Goal: Task Accomplishment & Management: Use online tool/utility

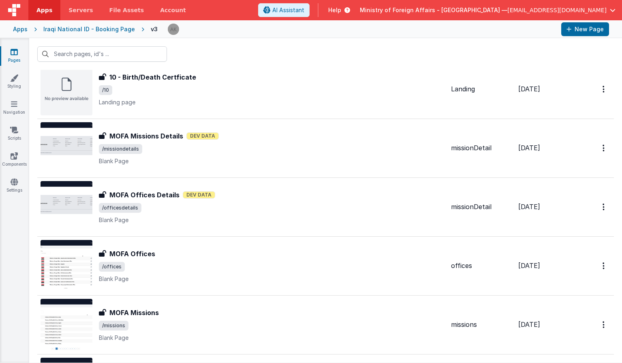
scroll to position [741, 0]
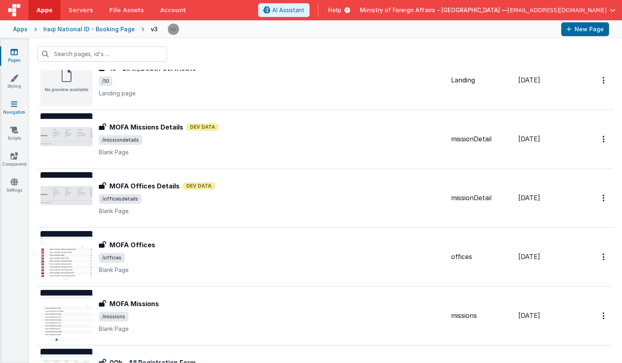
click at [19, 105] on link "Navigation" at bounding box center [14, 108] width 29 height 16
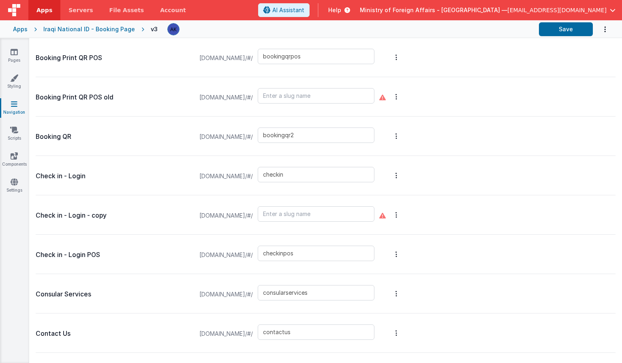
scroll to position [1809, 0]
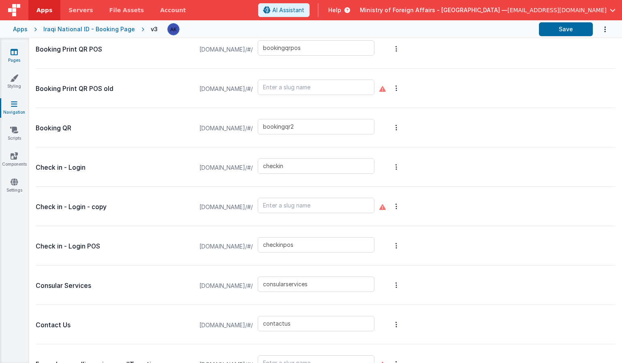
click at [17, 51] on icon at bounding box center [14, 52] width 7 height 8
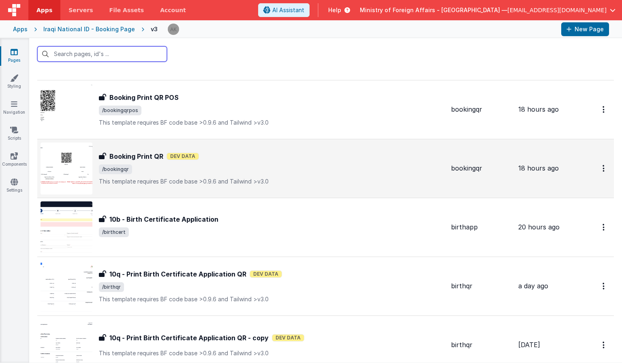
scroll to position [90, 0]
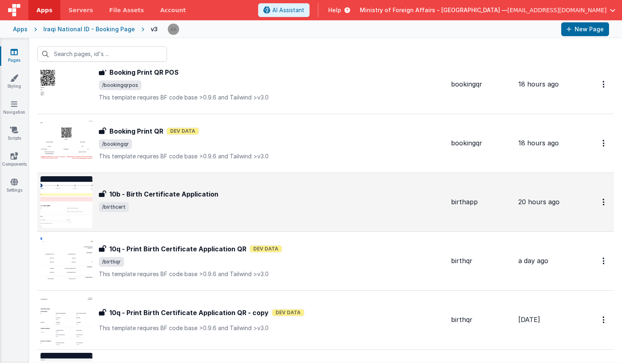
click at [87, 193] on img at bounding box center [67, 202] width 52 height 52
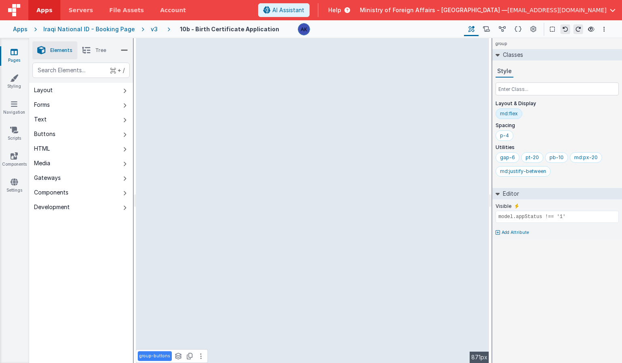
select select "uploadFile"
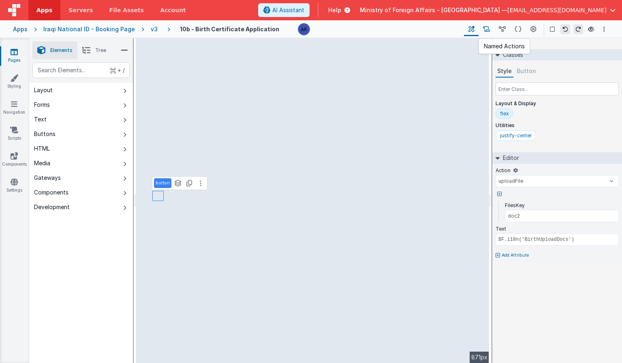
click at [482, 31] on button at bounding box center [487, 29] width 16 height 14
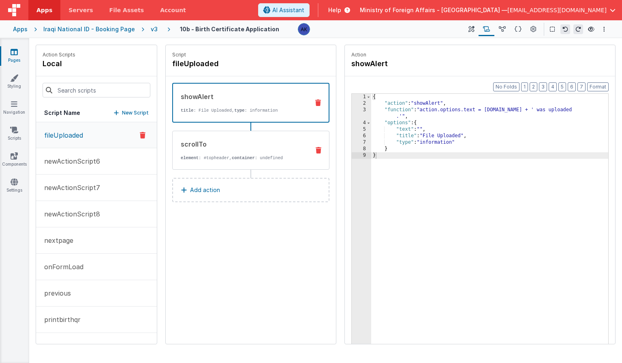
click at [212, 159] on p "element : #topheader, container : undefined" at bounding box center [242, 157] width 122 height 6
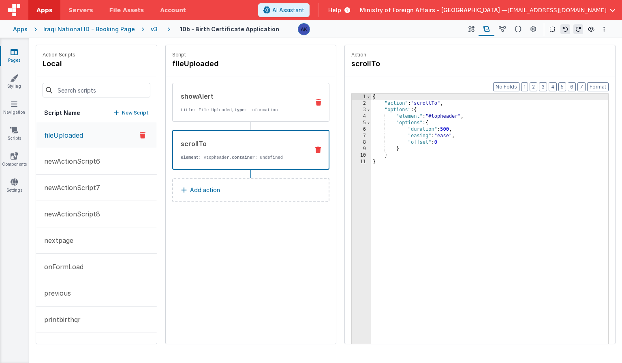
click at [227, 116] on div "showAlert title : File Uploaded, type : information" at bounding box center [250, 102] width 157 height 39
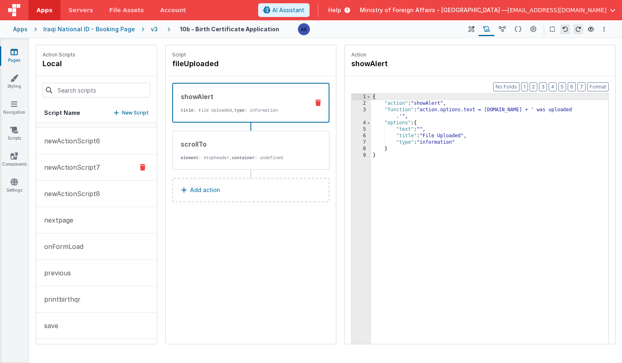
scroll to position [75, 0]
click at [82, 325] on button "uploadFile" at bounding box center [96, 324] width 121 height 26
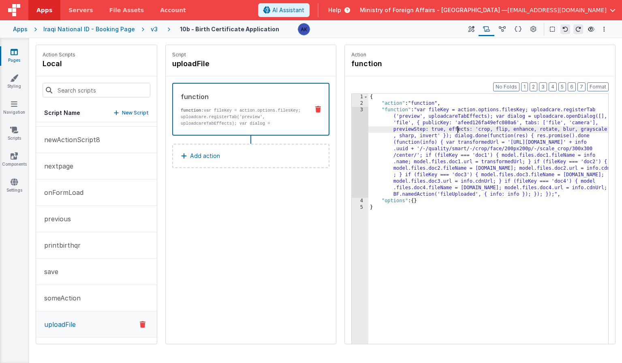
click at [459, 129] on div "{ "action" : "function" , "function" : "var fileKey = action.options.filesKey; …" at bounding box center [489, 238] width 240 height 288
click at [460, 142] on div "{ "action" : "function" , "function" : "var fileKey = action.options.filesKey; …" at bounding box center [489, 238] width 240 height 288
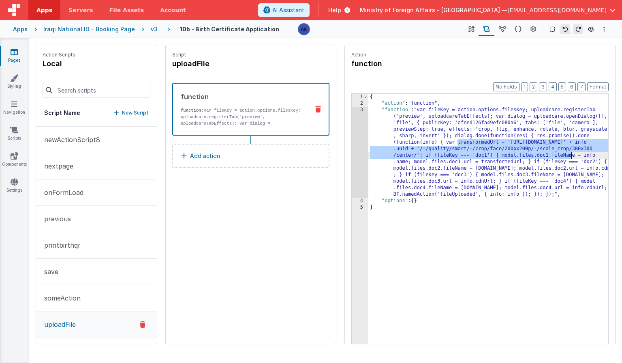
drag, startPoint x: 459, startPoint y: 144, endPoint x: 572, endPoint y: 157, distance: 114.3
click at [572, 157] on div "{ "action" : "function" , "function" : "var fileKey = action.options.filesKey; …" at bounding box center [489, 238] width 240 height 288
click at [563, 165] on div "{ "action" : "function" , "function" : "var fileKey = action.options.filesKey; …" at bounding box center [489, 238] width 240 height 288
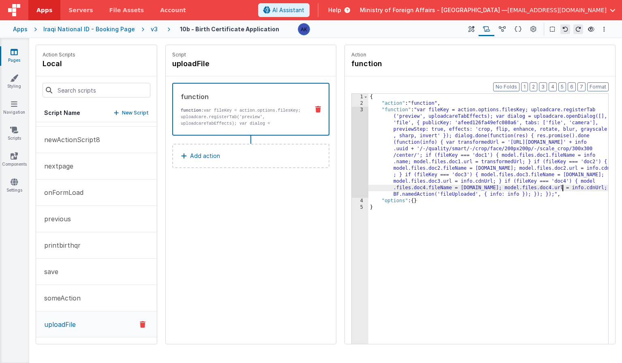
click at [564, 190] on div "{ "action" : "function" , "function" : "var fileKey = action.options.filesKey; …" at bounding box center [489, 238] width 240 height 288
click at [501, 32] on icon at bounding box center [502, 29] width 7 height 9
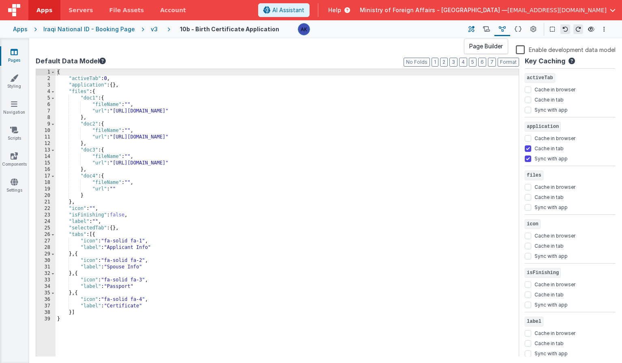
click at [469, 29] on button at bounding box center [471, 29] width 15 height 14
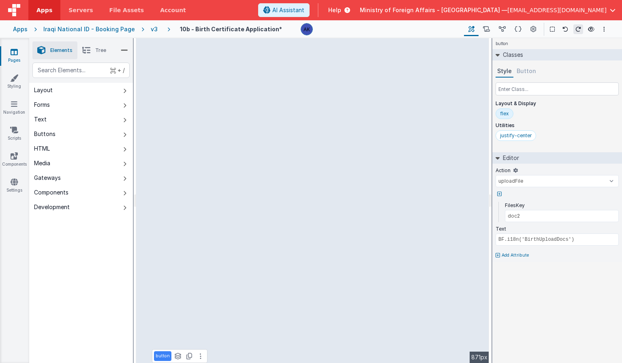
select select "required"
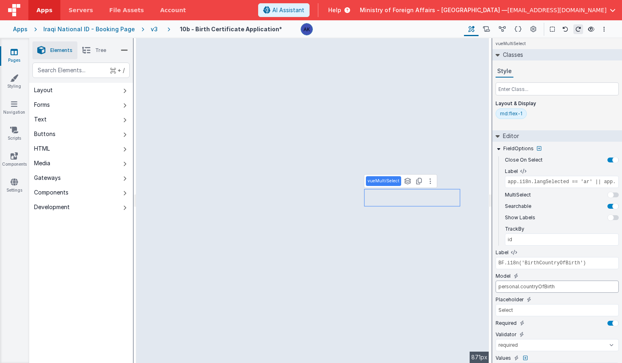
click at [510, 288] on input "personal.countryOfBirth" at bounding box center [557, 286] width 123 height 12
type input "newborn.countryOfBirth"
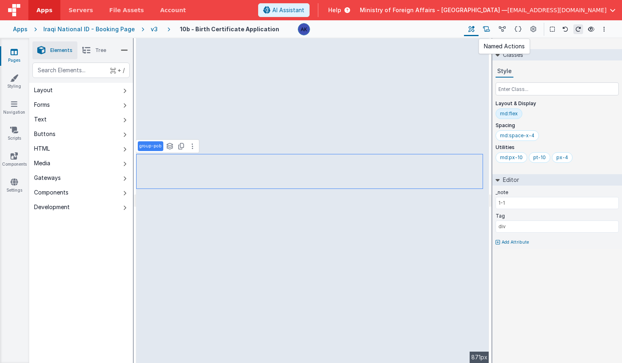
click at [491, 32] on button at bounding box center [487, 29] width 16 height 14
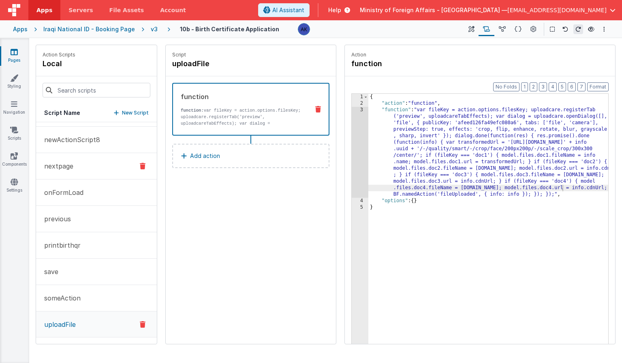
click at [71, 168] on p "nextpage" at bounding box center [56, 166] width 34 height 10
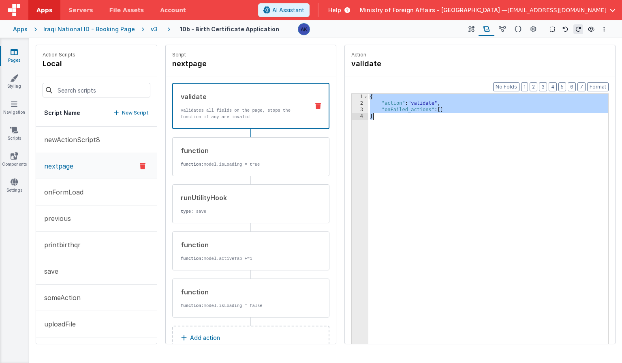
drag, startPoint x: 371, startPoint y: 96, endPoint x: 380, endPoint y: 122, distance: 27.4
click at [380, 122] on div "{ "action" : "validate" , "onFailed_actions" : [ ] }" at bounding box center [489, 238] width 240 height 288
click at [305, 10] on span "AI Assistant" at bounding box center [288, 10] width 32 height 8
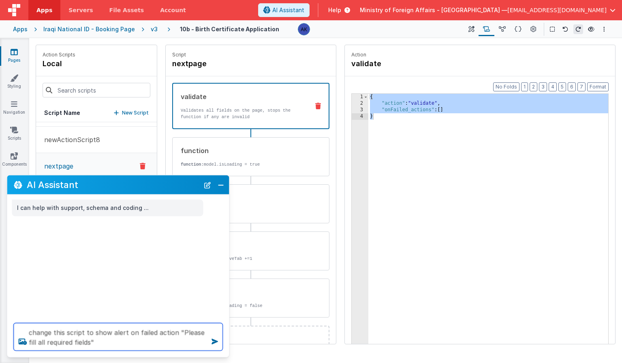
paste textarea "{ "action": "validate", "onFailed_actions": [] }"
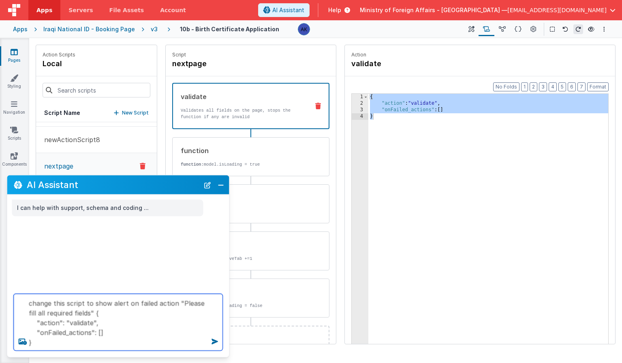
type textarea "change this script to show alert on failed action "Please fill all required fie…"
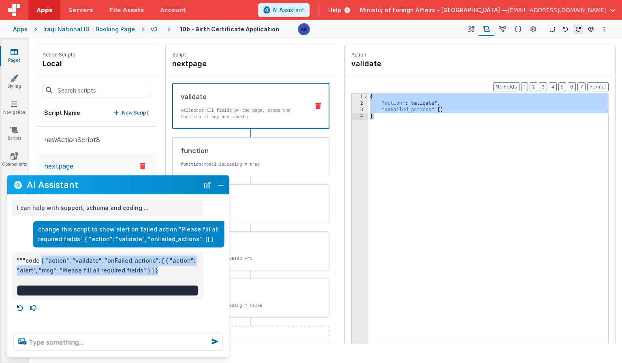
drag, startPoint x: 41, startPoint y: 259, endPoint x: 151, endPoint y: 269, distance: 111.1
click at [151, 269] on p """"code { "action": "validate", "onFailed_actions": [ { "action": "alert", "msg…" at bounding box center [108, 265] width 182 height 20
copy p "{ "action": "validate", "onFailed_actions": [ { "action": "alert", "msg": "Plea…"
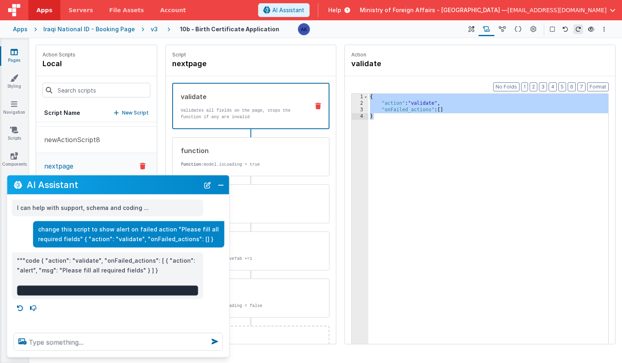
click at [388, 150] on div "{ "action" : "validate" , "onFailed_actions" : [ ] }" at bounding box center [489, 238] width 240 height 288
drag, startPoint x: 387, startPoint y: 121, endPoint x: 368, endPoint y: 94, distance: 33.8
click at [367, 94] on div "1 2 3 4 { "action" : "validate" , "onFailed_actions" : [ ] } XXXXXXXXXXXXXXXXXX…" at bounding box center [480, 231] width 257 height 276
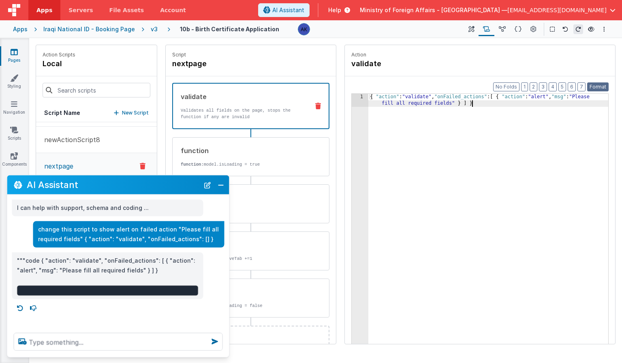
click at [590, 88] on button "Format" at bounding box center [598, 86] width 21 height 9
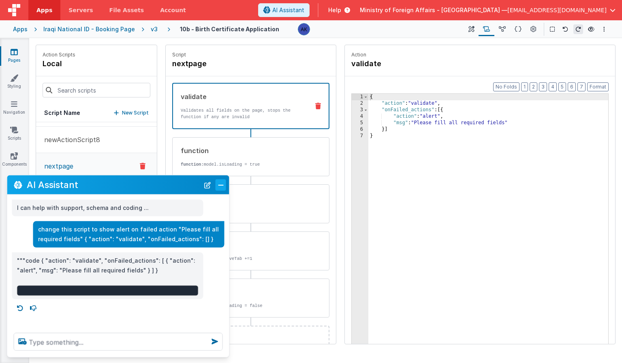
click at [223, 186] on button "Close" at bounding box center [221, 184] width 11 height 11
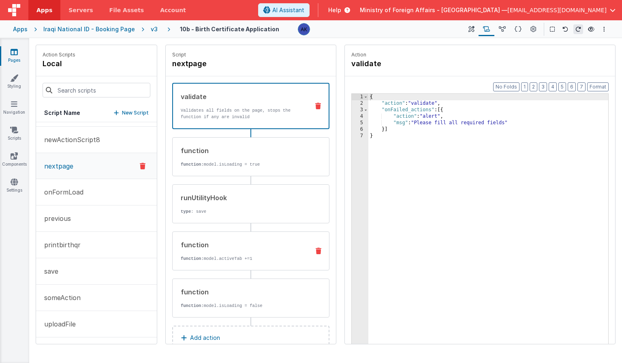
scroll to position [21, 0]
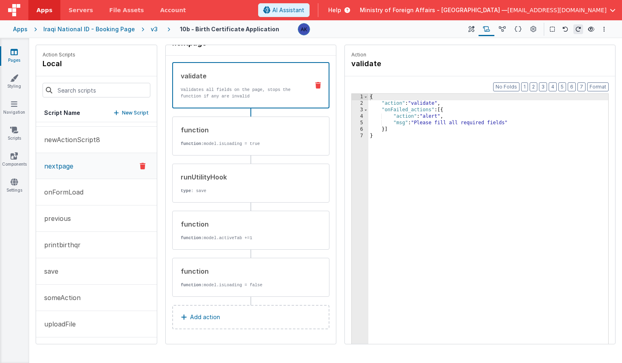
click at [222, 311] on button "Add action" at bounding box center [250, 317] width 157 height 24
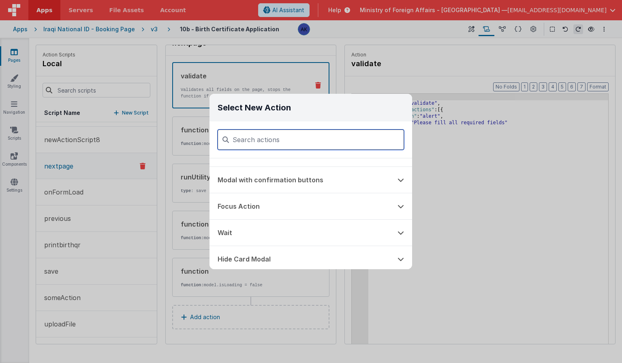
scroll to position [0, 0]
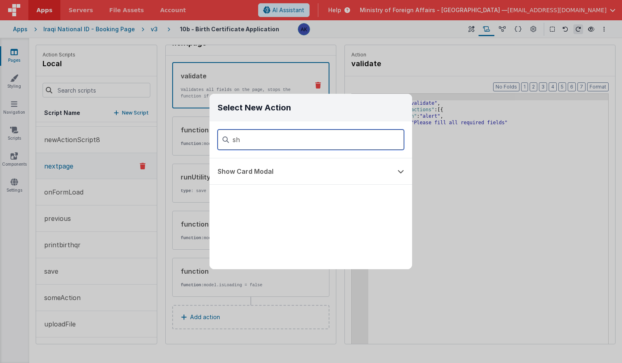
type input "s"
type input "aler"
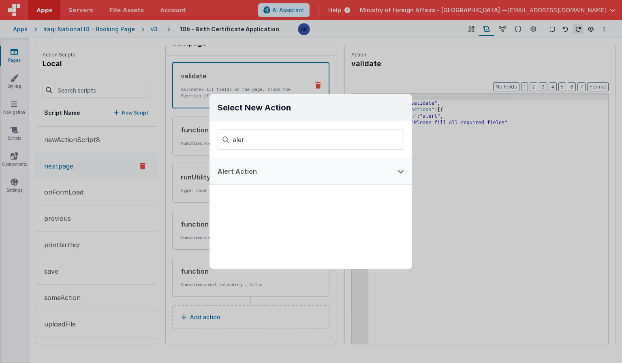
click at [280, 174] on button "Alert Action" at bounding box center [300, 171] width 180 height 26
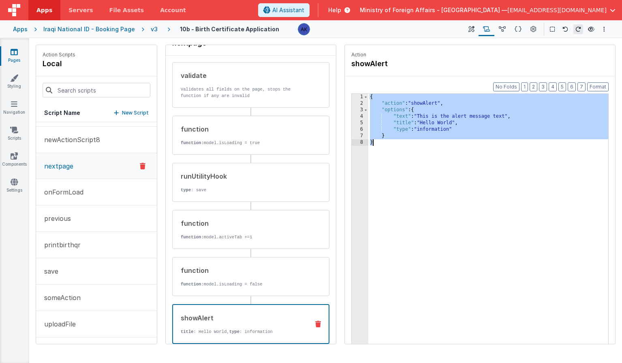
drag, startPoint x: 371, startPoint y: 97, endPoint x: 381, endPoint y: 145, distance: 48.9
click at [381, 145] on div "{ "action" : "showAlert" , "options" : { "text" : "This is the alert message te…" at bounding box center [489, 238] width 240 height 288
click at [262, 81] on div "validate Validates all fields on the page, stops the function if any are invalid" at bounding box center [238, 85] width 131 height 28
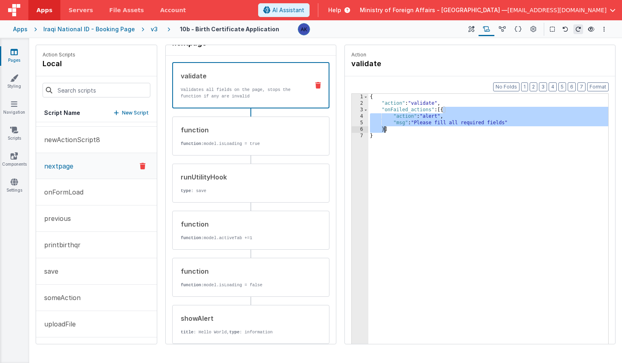
drag, startPoint x: 444, startPoint y: 110, endPoint x: 384, endPoint y: 129, distance: 62.1
click at [384, 129] on div "{ "action" : "validate" , "onFailed_actions" : [{ "action" : "alert" , "msg" : …" at bounding box center [489, 238] width 240 height 288
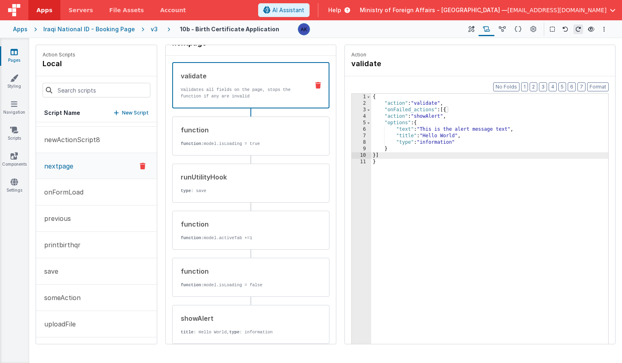
click at [509, 130] on div "{ "action" : "validate" , "onFailed_actions" : [{ "action" : "showAlert" , "opt…" at bounding box center [489, 238] width 237 height 288
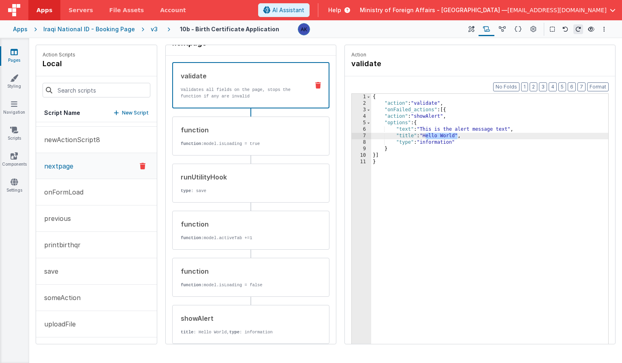
drag, startPoint x: 458, startPoint y: 135, endPoint x: 426, endPoint y: 137, distance: 32.1
click at [426, 137] on div "{ "action" : "validate" , "onFailed_actions" : [{ "action" : "showAlert" , "opt…" at bounding box center [489, 238] width 237 height 288
drag, startPoint x: 423, startPoint y: 142, endPoint x: 455, endPoint y: 142, distance: 32.0
click at [455, 142] on div "{ "action" : "validate" , "onFailed_actions" : [{ "action" : "showAlert" , "opt…" at bounding box center [489, 238] width 237 height 288
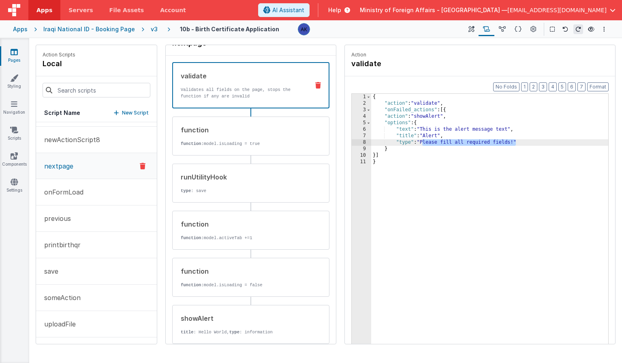
drag, startPoint x: 423, startPoint y: 143, endPoint x: 517, endPoint y: 142, distance: 94.1
click at [517, 142] on div "{ "action" : "validate" , "onFailed_actions" : [{ "action" : "showAlert" , "opt…" at bounding box center [489, 238] width 237 height 288
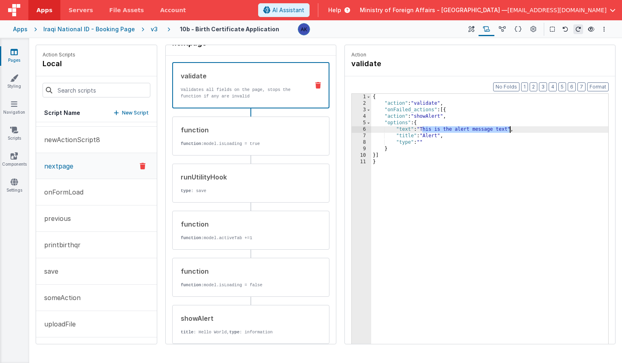
drag, startPoint x: 423, startPoint y: 129, endPoint x: 509, endPoint y: 129, distance: 86.4
click at [509, 129] on div "{ "action" : "validate" , "onFailed_actions" : [{ "action" : "showAlert" , "opt…" at bounding box center [489, 238] width 237 height 288
click at [440, 135] on div "{ "action" : "validate" , "onFailed_actions" : [{ "action" : "showAlert" , "opt…" at bounding box center [489, 238] width 237 height 288
click at [423, 142] on div "{ "action" : "validate" , "onFailed_actions" : [{ "action" : "showAlert" , "opt…" at bounding box center [489, 238] width 237 height 288
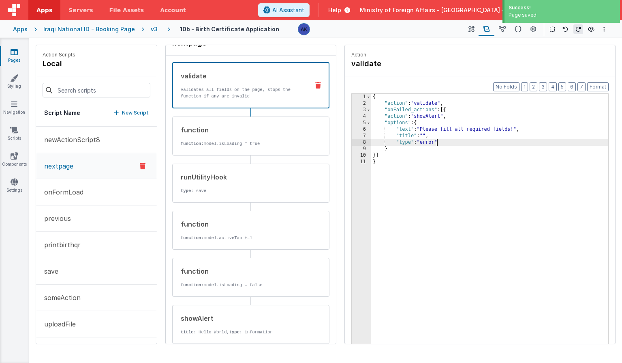
scroll to position [68, 0]
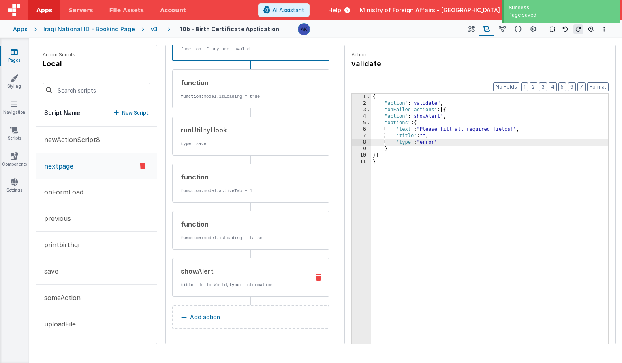
click at [285, 282] on p "title : Hello World, type : information" at bounding box center [242, 284] width 122 height 6
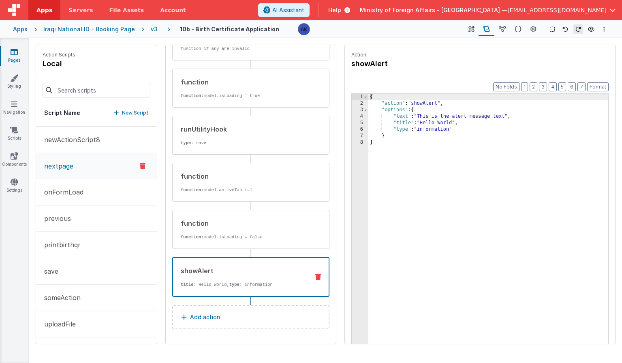
click at [315, 277] on icon at bounding box center [318, 276] width 6 height 6
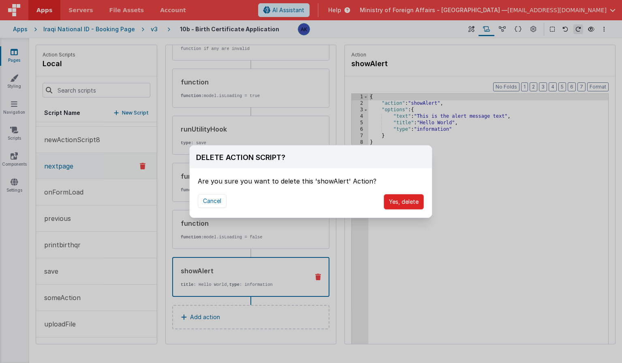
click at [404, 203] on button "Yes, delete" at bounding box center [404, 201] width 40 height 15
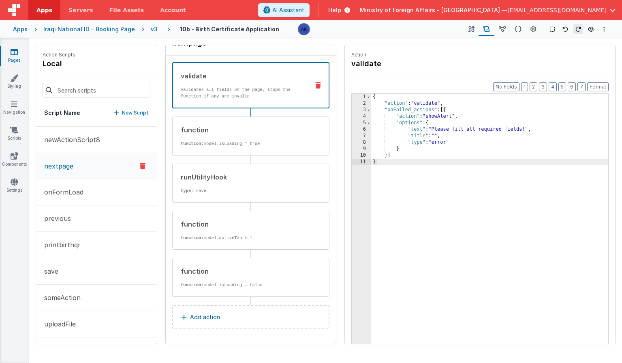
scroll to position [20, 0]
click at [282, 126] on div "function" at bounding box center [242, 131] width 122 height 10
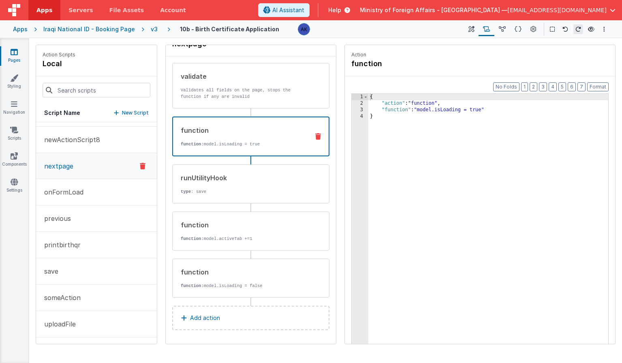
click at [464, 109] on div "{ "action" : "function" , "function" : "model.isLoading = true" }" at bounding box center [489, 238] width 240 height 288
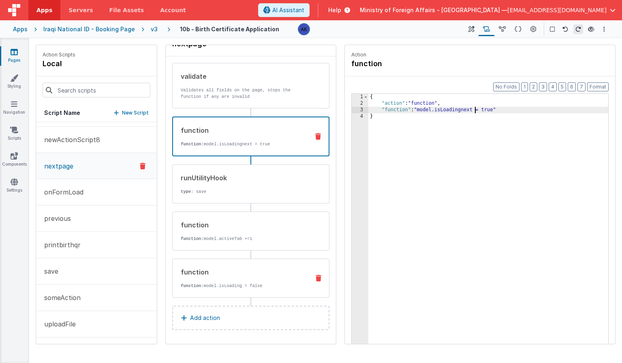
click at [265, 280] on div "function function: model.isLoading = false" at bounding box center [238, 278] width 131 height 22
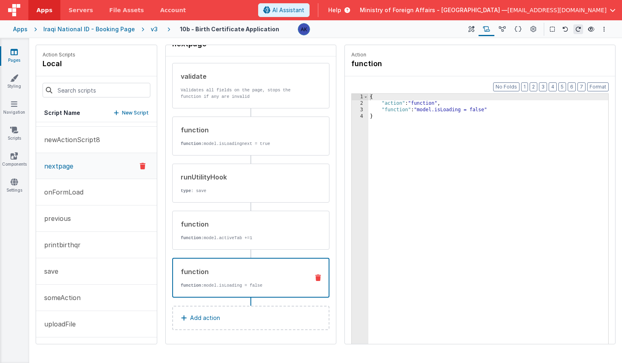
click at [463, 109] on div "{ "action" : "function" , "function" : "model.isLoading = false" }" at bounding box center [489, 238] width 240 height 288
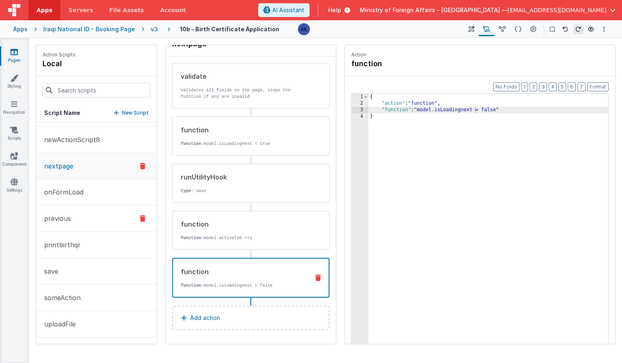
click at [83, 223] on button "previous" at bounding box center [96, 218] width 121 height 26
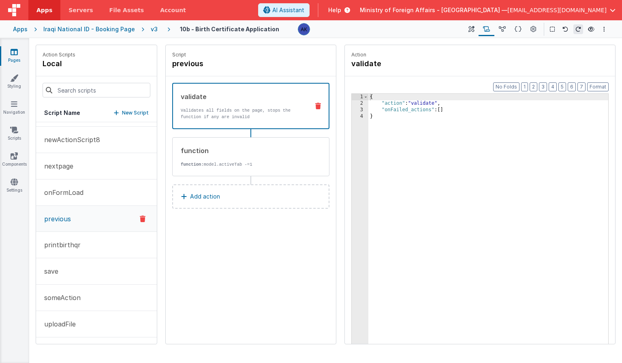
scroll to position [0, 0]
click at [81, 276] on button "save" at bounding box center [96, 271] width 121 height 26
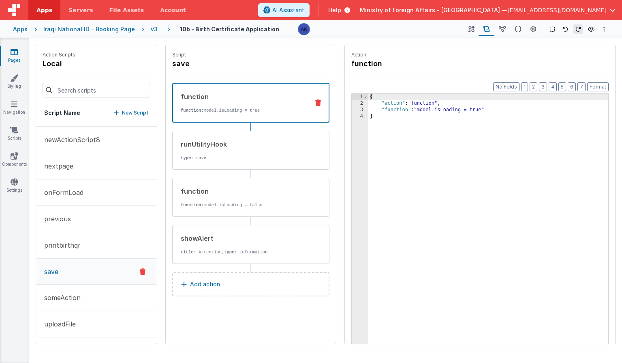
click at [463, 112] on div "{ "action" : "function" , "function" : "model.isLoading = true" }" at bounding box center [489, 238] width 240 height 288
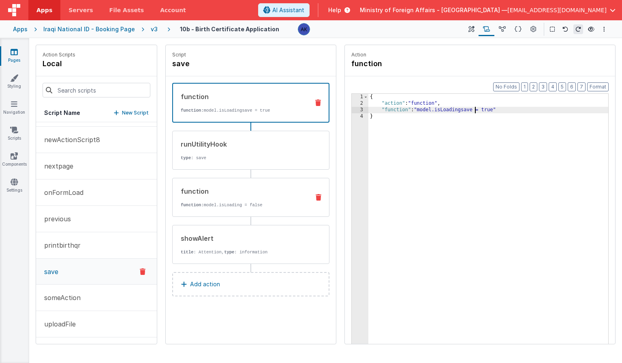
click at [254, 203] on p "function: model.isLoading = false" at bounding box center [242, 205] width 122 height 6
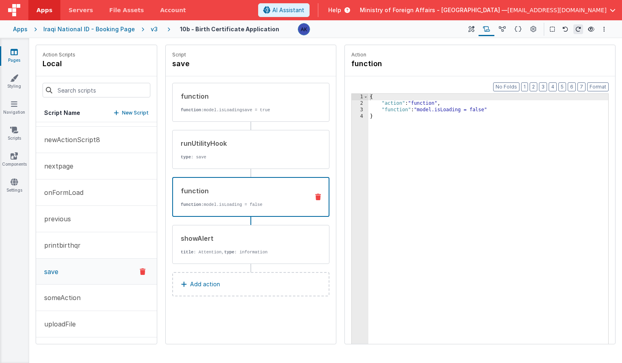
click at [465, 111] on div "{ "action" : "function" , "function" : "model.isLoading = false" }" at bounding box center [489, 238] width 240 height 288
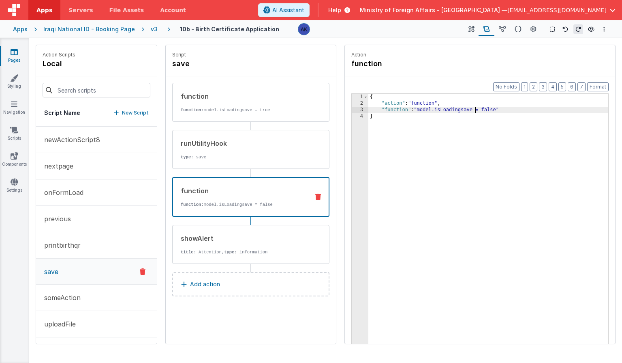
click at [217, 278] on button "Add action" at bounding box center [250, 284] width 157 height 24
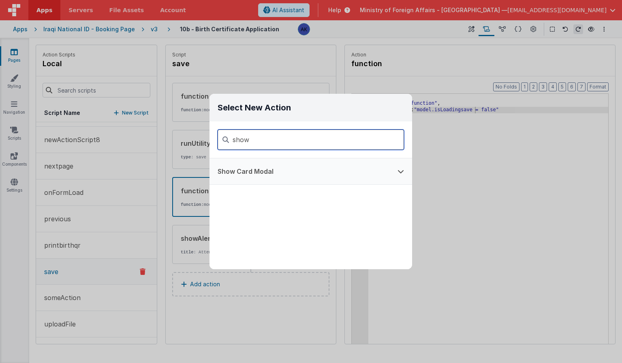
type input "show"
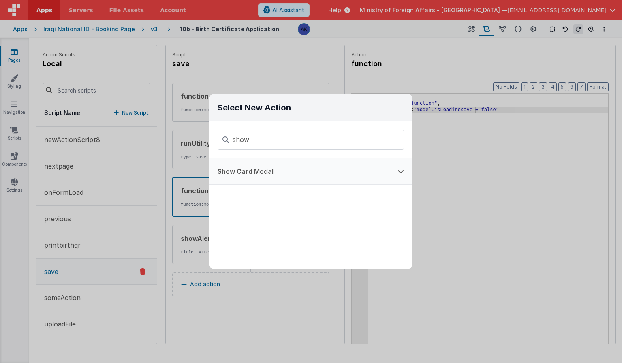
click at [272, 178] on button "Show Card Modal" at bounding box center [300, 171] width 180 height 26
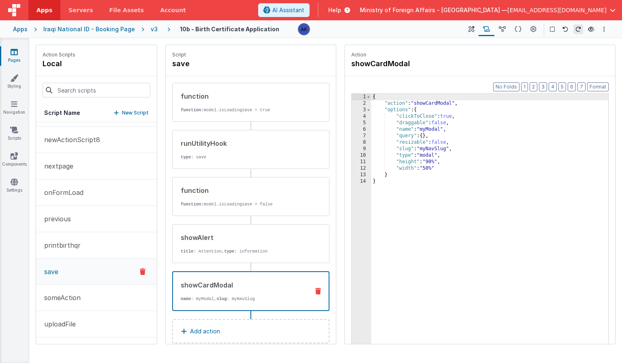
click at [226, 328] on button "Add action" at bounding box center [250, 331] width 157 height 24
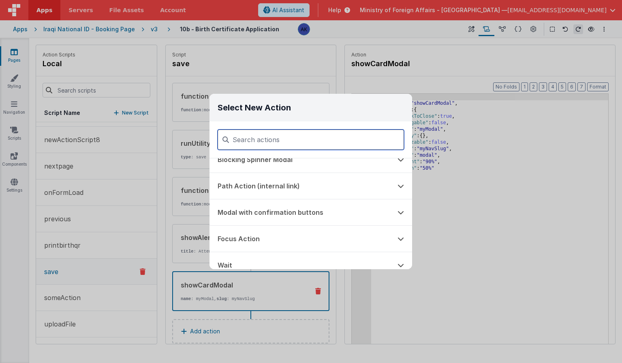
scroll to position [237, 0]
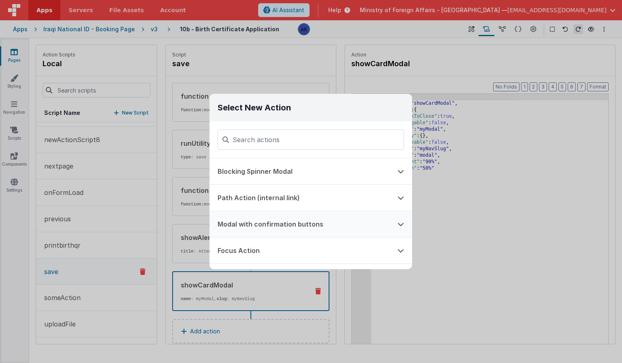
click at [273, 215] on button "Modal with confirmation buttons" at bounding box center [300, 224] width 180 height 26
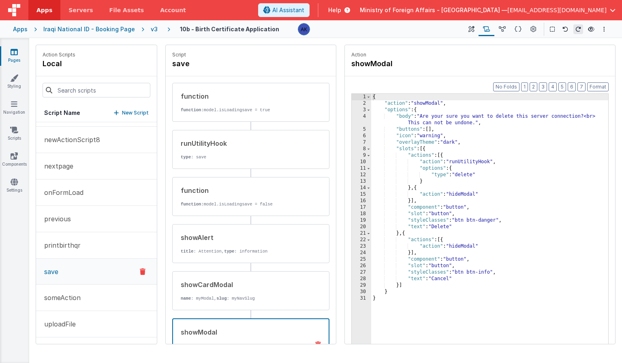
scroll to position [74, 0]
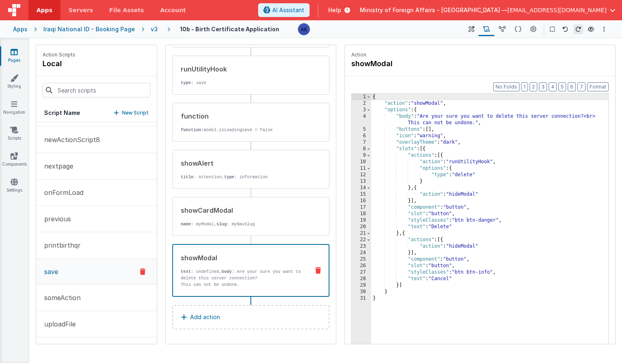
click at [220, 310] on button "Add action" at bounding box center [250, 317] width 157 height 24
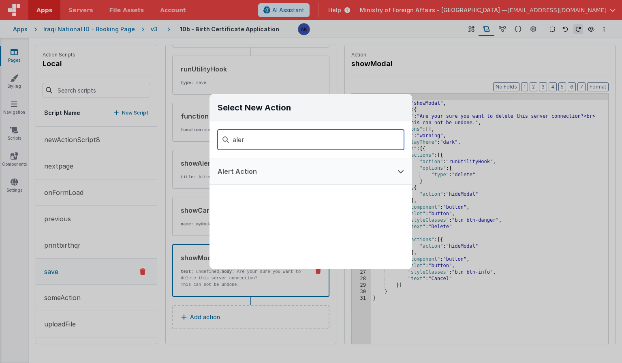
type input "aler"
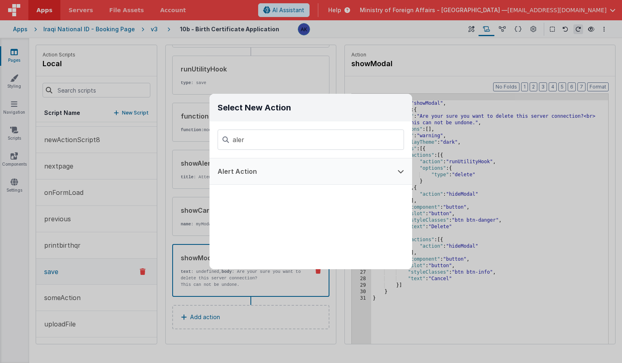
click at [286, 176] on button "Alert Action" at bounding box center [300, 171] width 180 height 26
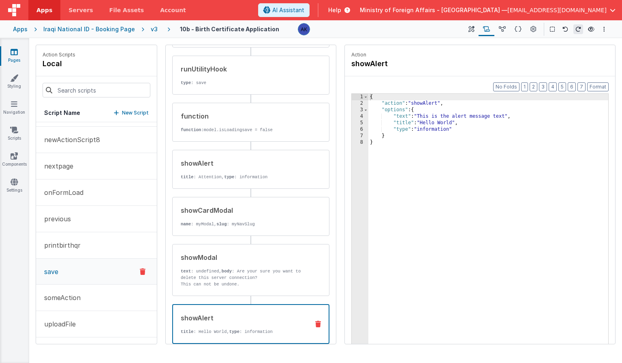
click at [315, 322] on icon at bounding box center [318, 323] width 6 height 6
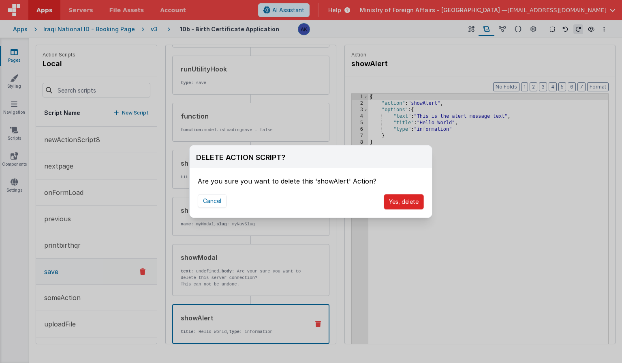
click at [398, 206] on button "Yes, delete" at bounding box center [404, 201] width 40 height 15
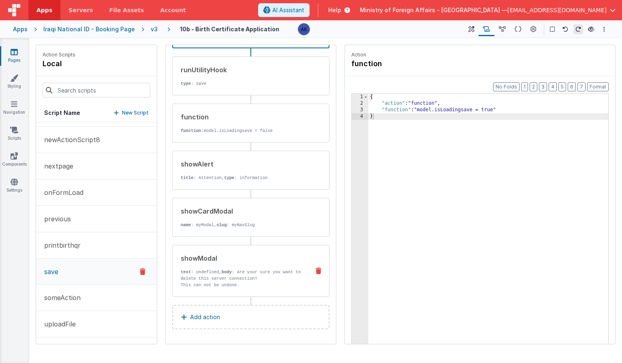
click at [273, 258] on div "showModal" at bounding box center [242, 258] width 122 height 10
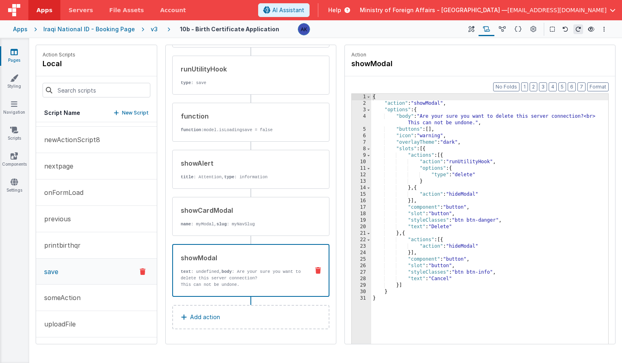
click at [432, 136] on div "{ "action" : "showModal" , "options" : { "body" : "Are your sure you want to de…" at bounding box center [489, 238] width 237 height 288
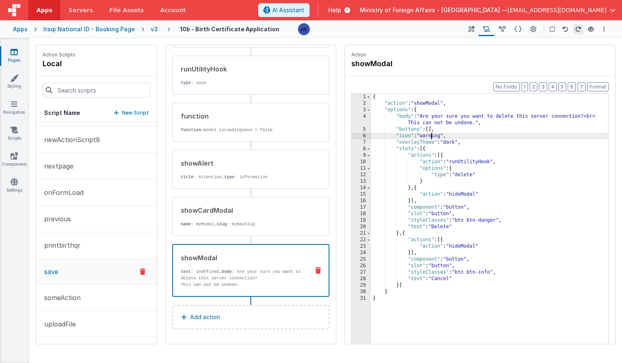
click at [432, 136] on div "{ "action" : "showModal" , "options" : { "body" : "Are your sure you want to de…" at bounding box center [489, 238] width 237 height 288
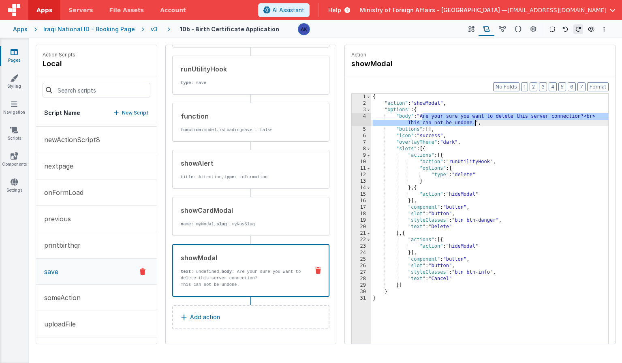
drag, startPoint x: 423, startPoint y: 116, endPoint x: 474, endPoint y: 125, distance: 51.8
click at [474, 125] on div "{ "action" : "showModal" , "options" : { "body" : "Are your sure you want to de…" at bounding box center [489, 238] width 237 height 288
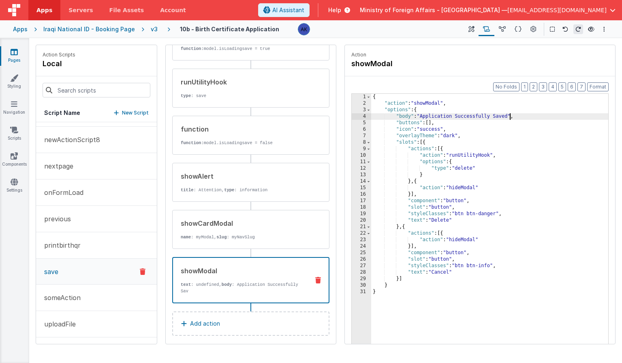
scroll to position [68, 0]
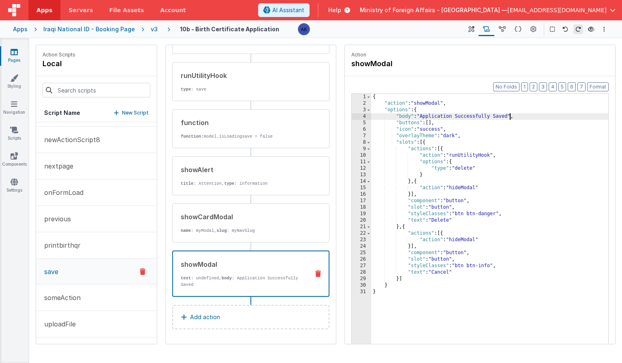
click at [452, 136] on div "{ "action" : "showModal" , "options" : { "body" : "Application Successfully Sav…" at bounding box center [489, 238] width 237 height 288
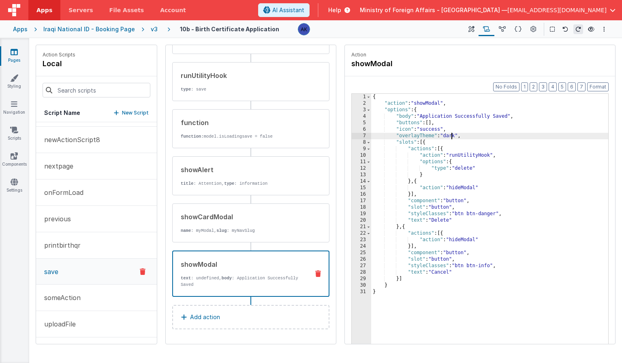
click at [452, 136] on div "{ "action" : "showModal" , "options" : { "body" : "Application Successfully Sav…" at bounding box center [489, 238] width 237 height 288
click at [463, 169] on div "{ "action" : "showModal" , "options" : { "body" : "Application Successfully Sav…" at bounding box center [489, 238] width 237 height 288
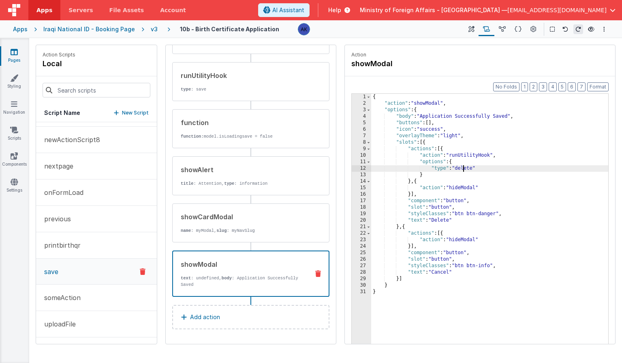
click at [463, 169] on div "{ "action" : "showModal" , "options" : { "body" : "Application Successfully Sav…" at bounding box center [489, 238] width 237 height 288
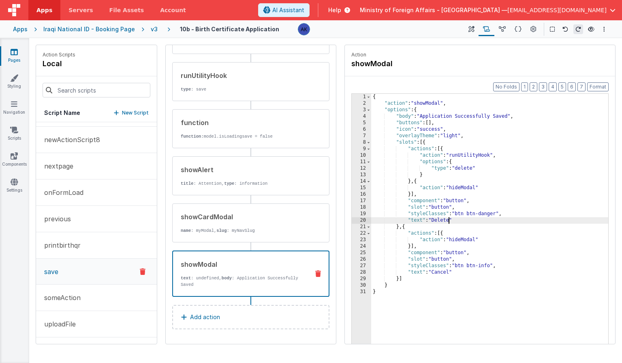
click at [448, 221] on div "{ "action" : "showModal" , "options" : { "body" : "Application Successfully Sav…" at bounding box center [489, 238] width 237 height 288
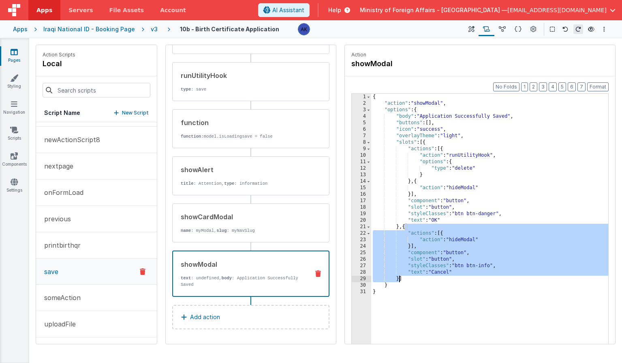
drag, startPoint x: 405, startPoint y: 227, endPoint x: 399, endPoint y: 276, distance: 49.1
click at [399, 276] on div "{ "action" : "showModal" , "options" : { "body" : "Application Successfully Sav…" at bounding box center [489, 238] width 237 height 288
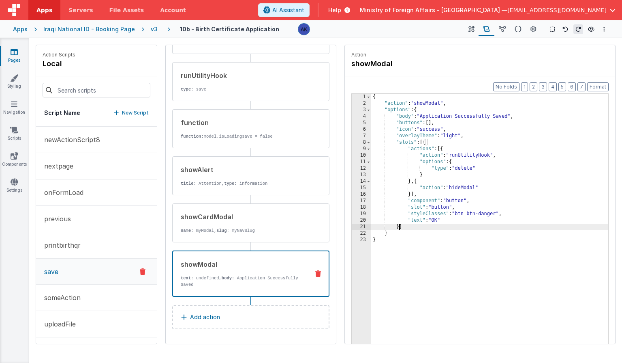
click at [498, 214] on div "{ "action" : "showModal" , "options" : { "body" : "Application Successfully Sav…" at bounding box center [489, 238] width 237 height 288
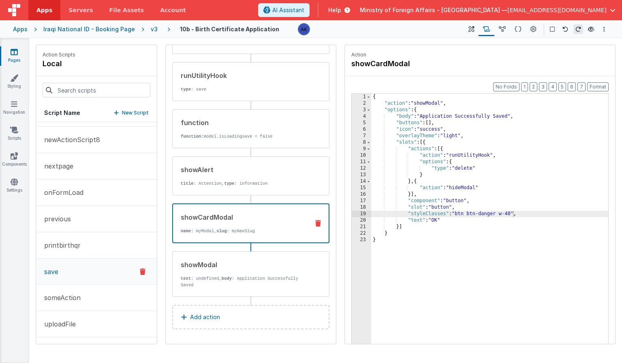
click at [315, 221] on icon at bounding box center [318, 223] width 6 height 6
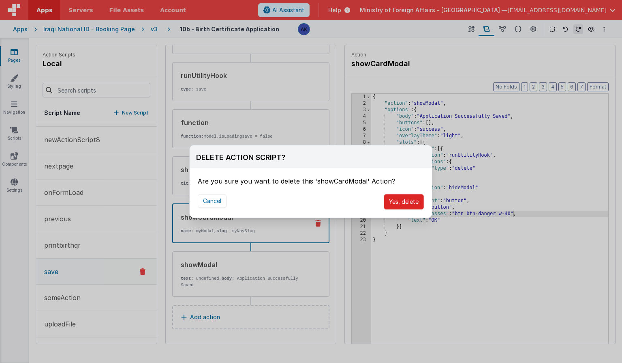
click at [412, 204] on button "Yes, delete" at bounding box center [404, 201] width 40 height 15
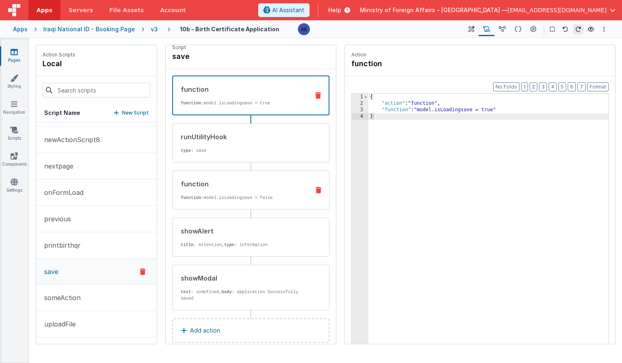
scroll to position [0, 0]
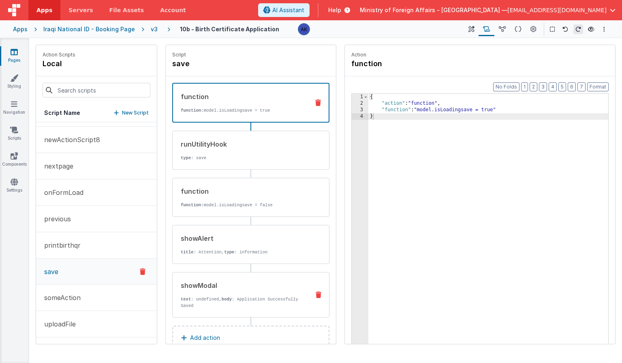
click at [252, 292] on div "showModal text : undefined, body : Application Successfully Saved" at bounding box center [238, 294] width 131 height 28
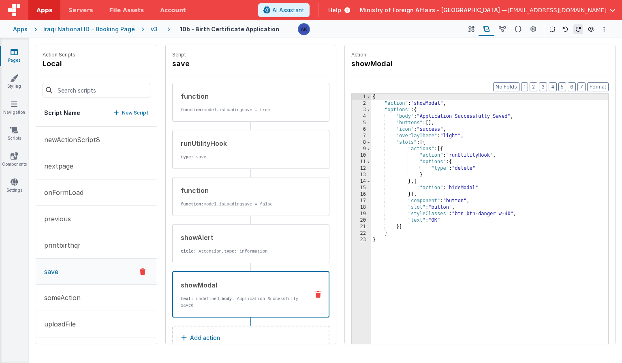
click at [514, 214] on div "{ "action" : "showModal" , "options" : { "body" : "Application Successfully Sav…" at bounding box center [489, 238] width 237 height 288
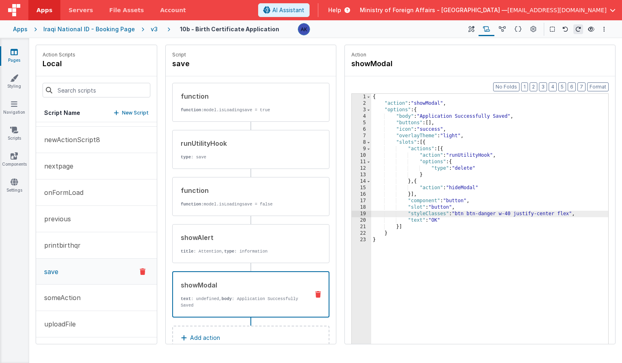
click at [499, 213] on div "{ "action" : "showModal" , "options" : { "body" : "Application Successfully Sav…" at bounding box center [489, 238] width 237 height 288
drag, startPoint x: 458, startPoint y: 214, endPoint x: 498, endPoint y: 215, distance: 40.2
click at [498, 215] on div "{ "action" : "showModal" , "options" : { "body" : "Application Successfully Sav…" at bounding box center [489, 238] width 237 height 288
click at [373, 17] on header "Apps Servers File Assets Account Some FUTURE Slot AI Assistant Help Ministry of…" at bounding box center [311, 10] width 622 height 20
click at [310, 15] on button "AI Assistant" at bounding box center [283, 10] width 51 height 14
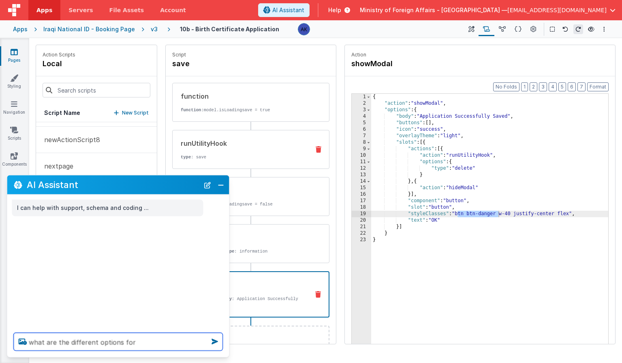
paste textarea "btn btn-danger"
type textarea "what are the different options for btn btn-danger"
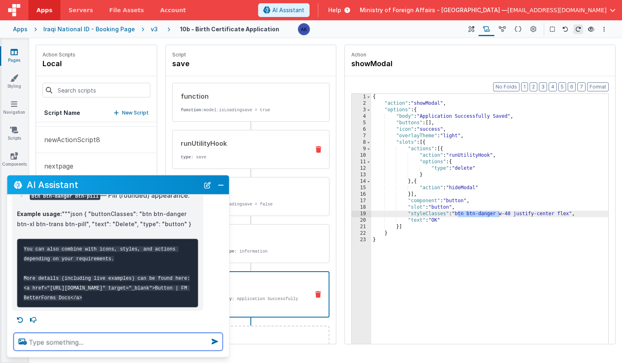
scroll to position [195, 0]
drag, startPoint x: 42, startPoint y: 277, endPoint x: 92, endPoint y: 286, distance: 51.2
click at [92, 286] on code "You can also combine with icons, styles, and actions depending on your requirem…" at bounding box center [107, 273] width 166 height 54
copy code "[URL][DOMAIN_NAME]"
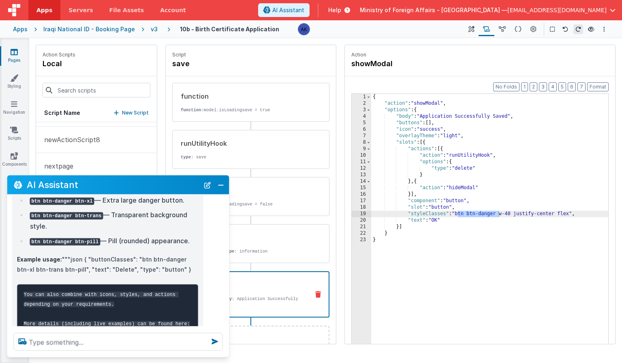
scroll to position [129, 0]
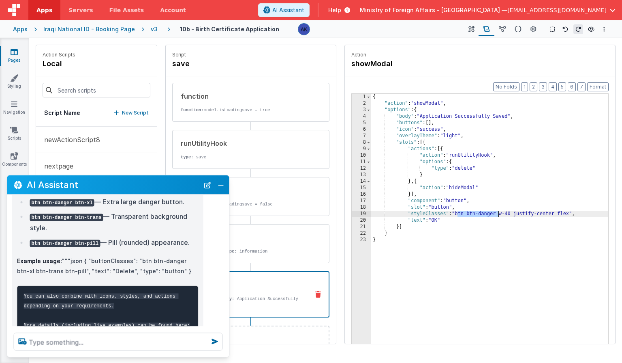
click at [499, 213] on div "{ "action" : "showModal" , "options" : { "body" : "Application Successfully Sav…" at bounding box center [489, 238] width 237 height 288
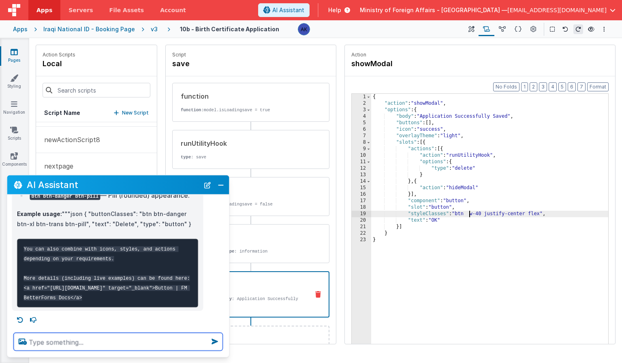
click at [102, 338] on textarea at bounding box center [118, 342] width 209 height 18
type textarea "what are other styles are for btn-danger"
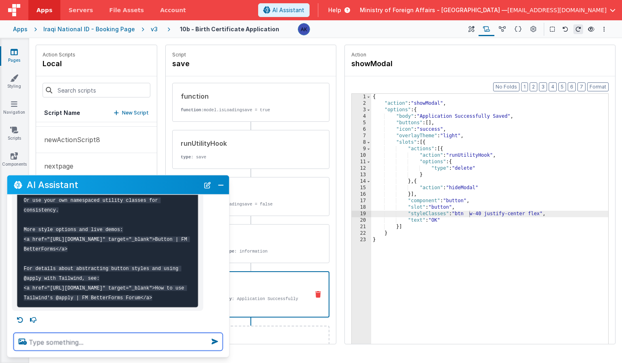
scroll to position [645, 0]
type textarea "what is the btn style for a regular button"
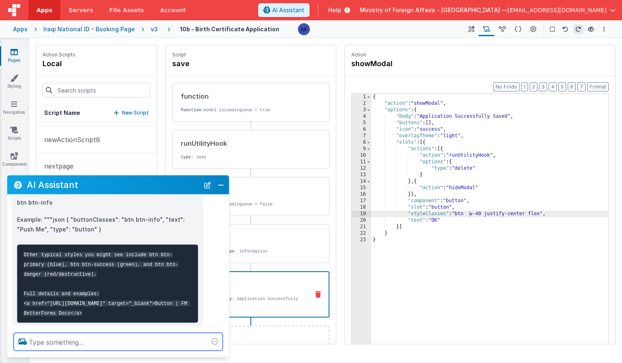
scroll to position [824, 0]
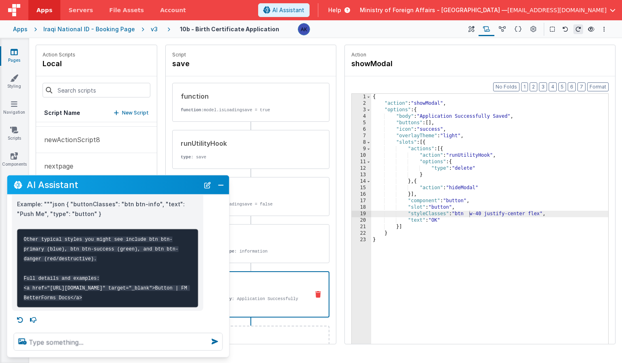
click at [468, 213] on div "{ "action" : "showModal" , "options" : { "body" : "Application Successfully Sav…" at bounding box center [489, 238] width 237 height 288
click at [469, 215] on div "{ "action" : "showModal" , "options" : { "body" : "Application Successfully Sav…" at bounding box center [489, 238] width 237 height 288
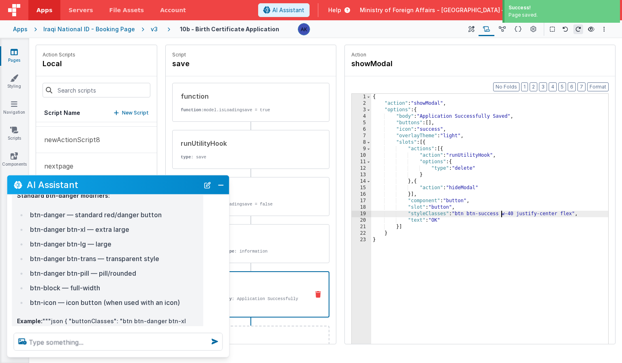
scroll to position [368, 0]
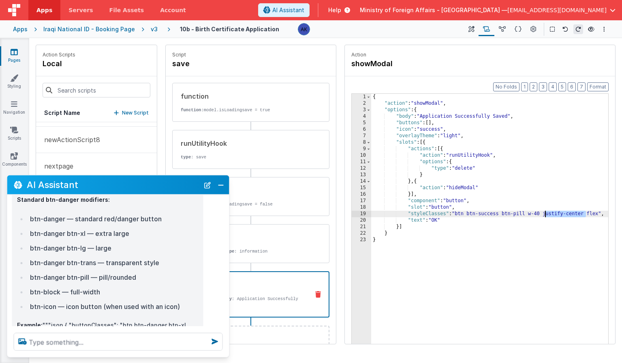
drag, startPoint x: 587, startPoint y: 213, endPoint x: 546, endPoint y: 213, distance: 40.6
click at [546, 213] on div "{ "action" : "showModal" , "options" : { "body" : "Application Successfully Sav…" at bounding box center [489, 238] width 237 height 288
click at [553, 212] on div "{ "action" : "showModal" , "options" : { "body" : "Application Successfully Sav…" at bounding box center [489, 238] width 237 height 288
click at [491, 215] on div "{ "action" : "showModal" , "options" : { "body" : "Application Successfully Sav…" at bounding box center [489, 238] width 237 height 288
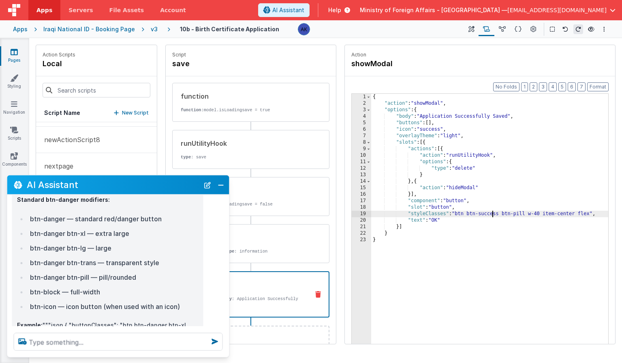
click at [491, 215] on div "{ "action" : "showModal" , "options" : { "body" : "Application Successfully Sav…" at bounding box center [489, 238] width 237 height 288
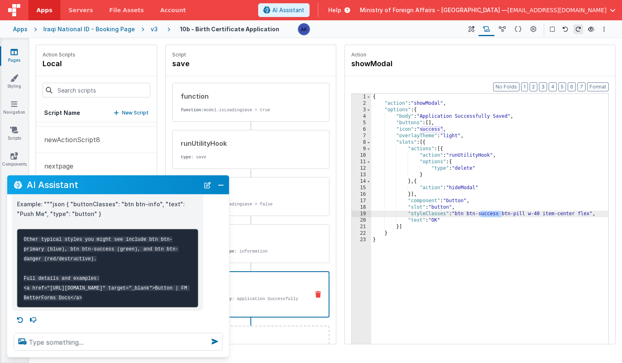
scroll to position [827, 0]
click at [515, 28] on button at bounding box center [519, 29] width 16 height 14
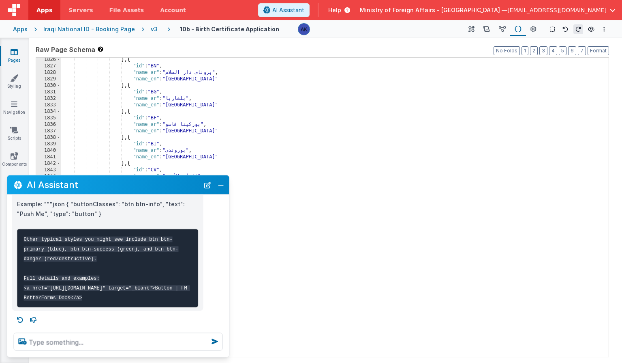
scroll to position [4417, 0]
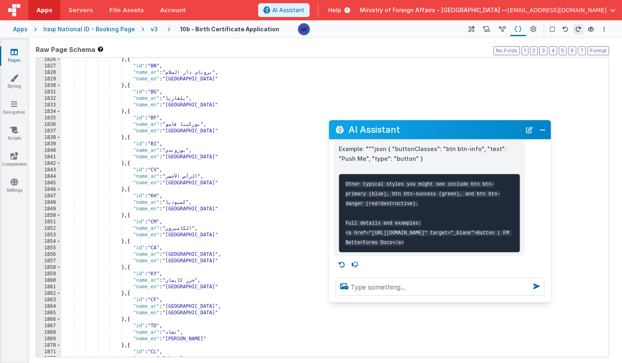
drag, startPoint x: 97, startPoint y: 180, endPoint x: 416, endPoint y: 124, distance: 323.9
click at [416, 124] on h2 "AI Assistant" at bounding box center [435, 129] width 173 height 10
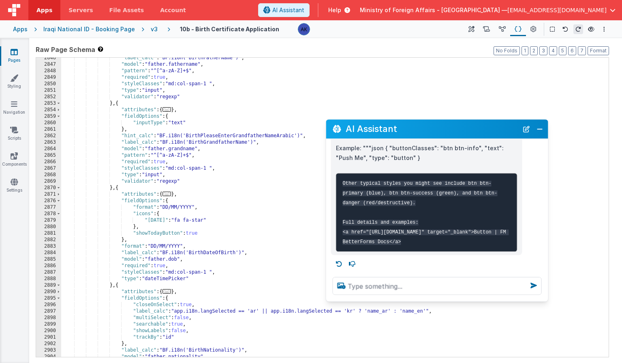
scroll to position [849, 0]
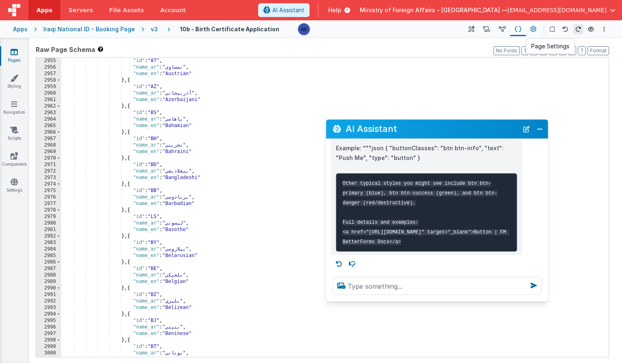
click at [538, 24] on button at bounding box center [533, 29] width 15 height 14
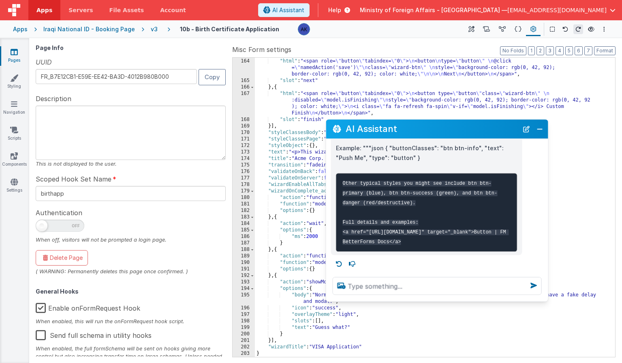
scroll to position [1116, 0]
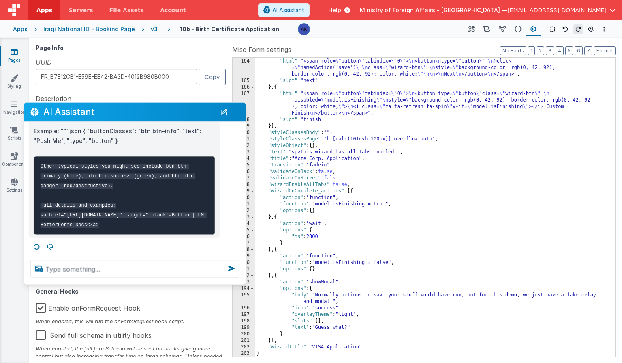
drag, startPoint x: 423, startPoint y: 132, endPoint x: 121, endPoint y: 115, distance: 303.0
click at [121, 115] on h2 "AI Assistant" at bounding box center [129, 112] width 173 height 10
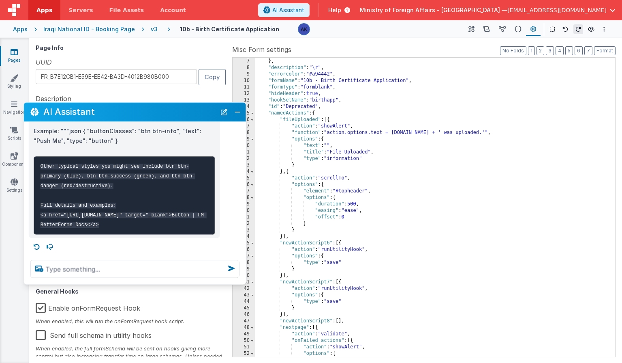
scroll to position [0, 0]
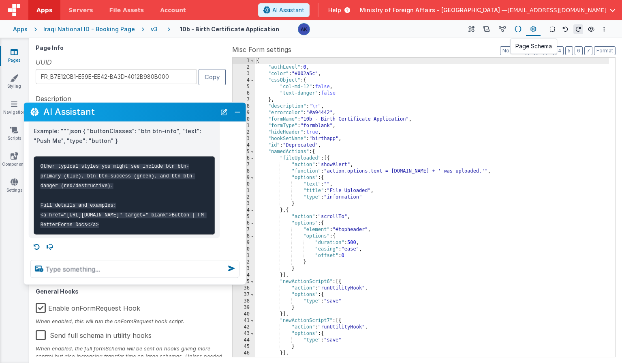
click at [521, 30] on icon at bounding box center [518, 29] width 7 height 9
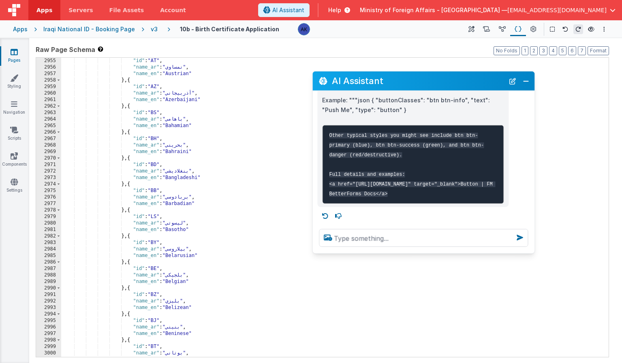
drag, startPoint x: 181, startPoint y: 113, endPoint x: 471, endPoint y: 81, distance: 291.3
click at [471, 81] on h2 "AI Assistant" at bounding box center [418, 81] width 173 height 10
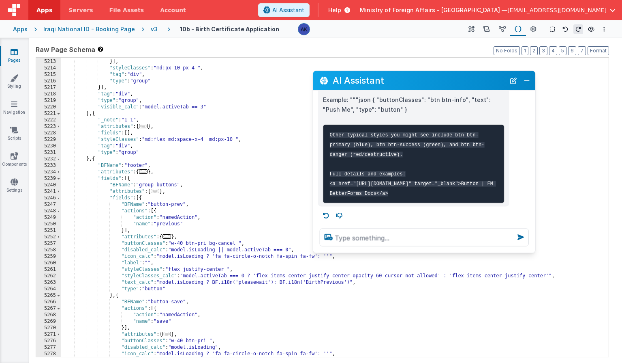
scroll to position [12989, 0]
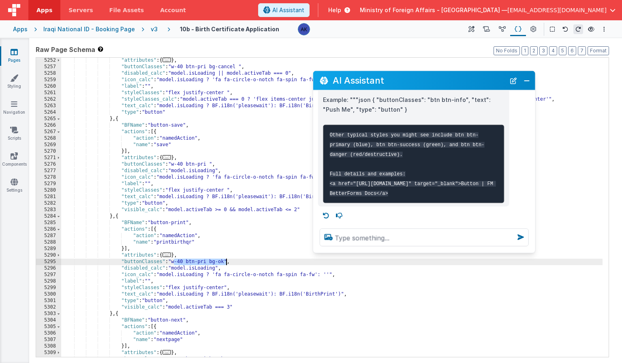
drag, startPoint x: 174, startPoint y: 261, endPoint x: 225, endPoint y: 261, distance: 50.7
click at [225, 261] on div ""attributes" : { ... } , "buttonClasses" : "w-40 btn-pri bg-cancel " , "disable…" at bounding box center [332, 213] width 542 height 312
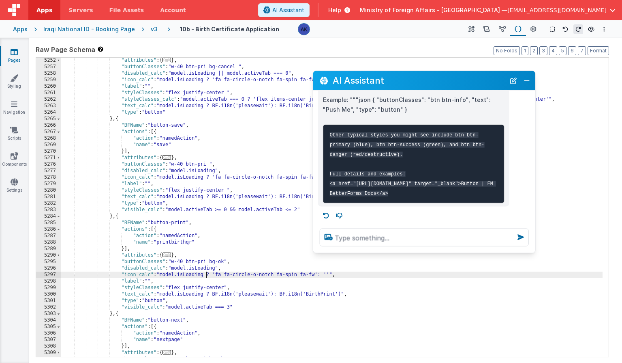
click at [206, 273] on div ""attributes" : { ... } , "buttonClasses" : "w-40 btn-pri bg-cancel " , "disable…" at bounding box center [332, 213] width 542 height 312
click at [216, 268] on div ""attributes" : { ... } , "buttonClasses" : "w-40 btn-pri bg-cancel " , "disable…" at bounding box center [332, 213] width 542 height 312
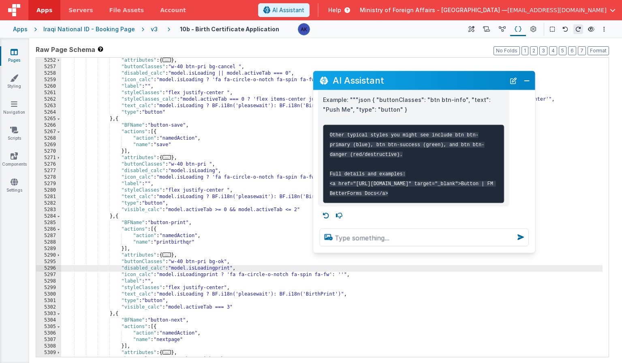
click at [207, 294] on div ""attributes" : { ... } , "buttonClasses" : "w-40 btn-pri bg-cancel " , "disable…" at bounding box center [332, 213] width 542 height 312
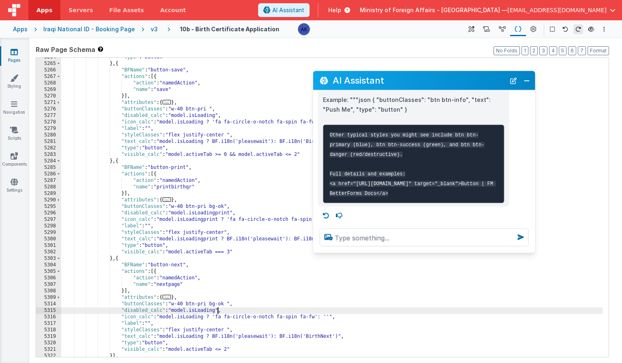
click at [219, 310] on div ""type" : "button" } , { "BFName" : "button-save" , "actions" : [{ "action" : "n…" at bounding box center [332, 210] width 542 height 312
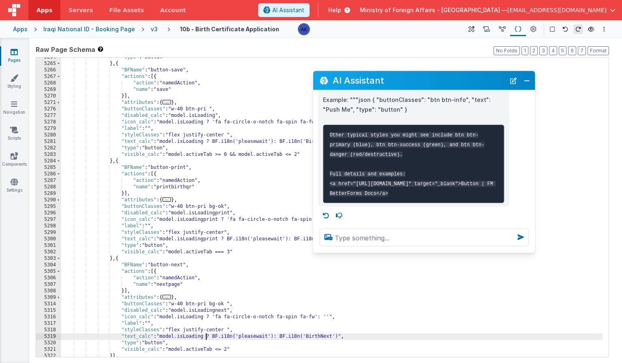
click at [206, 336] on div ""type" : "button" } , { "BFName" : "button-save" , "actions" : [{ "action" : "n…" at bounding box center [332, 210] width 542 height 312
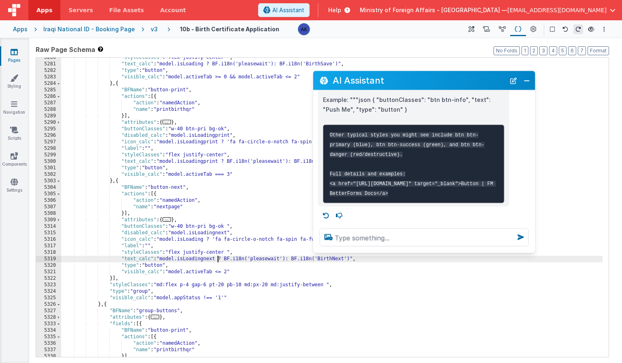
click at [205, 240] on div ""styleClasses" : "flex justify-center " , "text_calc" : "model.isLoading ? BF.i…" at bounding box center [332, 210] width 542 height 312
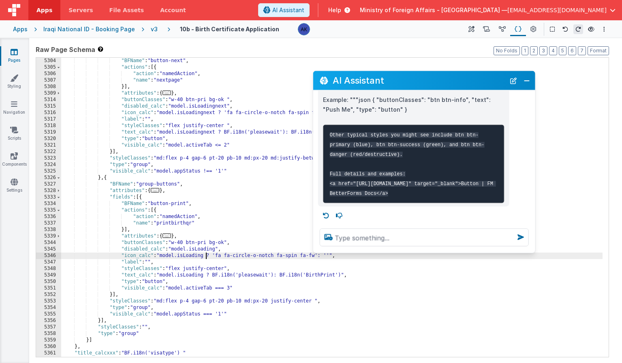
click at [206, 255] on div ""BFName" : "button-next" , "actions" : [{ "action" : "namedAction" , "name" : "…" at bounding box center [332, 214] width 542 height 312
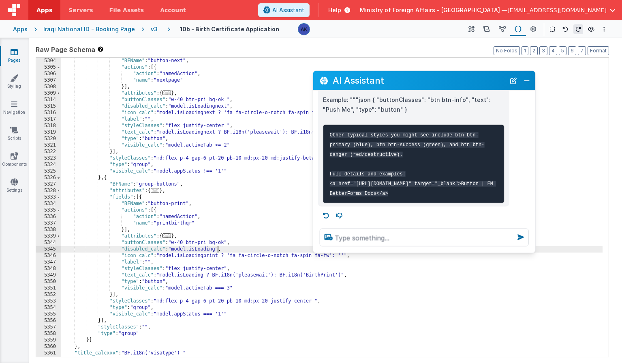
click at [217, 249] on div ""BFName" : "button-next" , "actions" : [{ "action" : "namedAction" , "name" : "…" at bounding box center [332, 214] width 542 height 312
click at [206, 275] on div ""BFName" : "button-next" , "actions" : [{ "action" : "namedAction" , "name" : "…" at bounding box center [332, 214] width 542 height 312
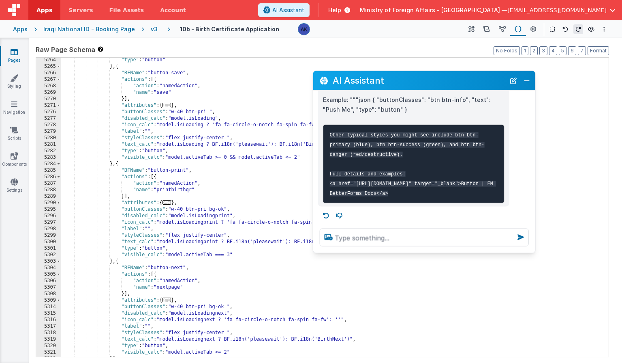
click at [217, 118] on div ""type" : "button" } , { "BFName" : "button-save" , "actions" : [{ "action" : "n…" at bounding box center [332, 213] width 542 height 312
click at [206, 123] on div ""type" : "button" } , { "BFName" : "button-save" , "actions" : [{ "action" : "n…" at bounding box center [332, 213] width 542 height 312
click at [207, 145] on div ""type" : "button" } , { "BFName" : "button-save" , "actions" : [{ "action" : "n…" at bounding box center [332, 213] width 542 height 312
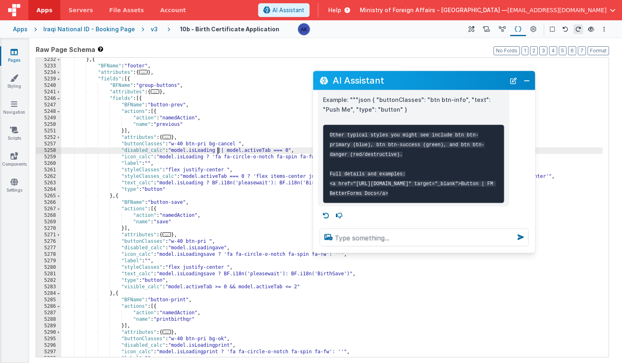
click at [218, 150] on div "} , { "BFName" : "footer" , "attributes" : { ... } , "fields" : [{ "BFName" : "…" at bounding box center [332, 212] width 542 height 312
click at [207, 157] on div "} , { "BFName" : "footer" , "attributes" : { ... } , "fields" : [{ "BFName" : "…" at bounding box center [332, 212] width 542 height 312
click at [206, 182] on div "} , { "BFName" : "footer" , "attributes" : { ... } , "fields" : [{ "BFName" : "…" at bounding box center [332, 212] width 542 height 312
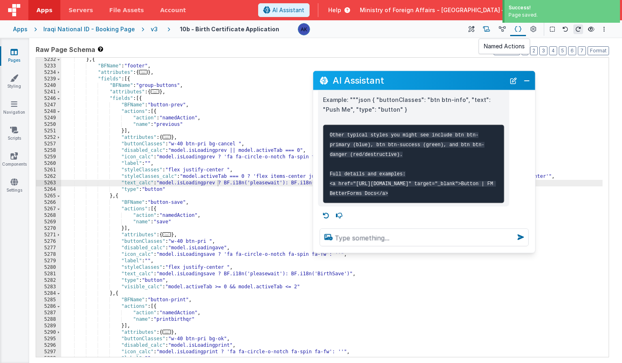
click at [489, 29] on icon at bounding box center [486, 29] width 7 height 9
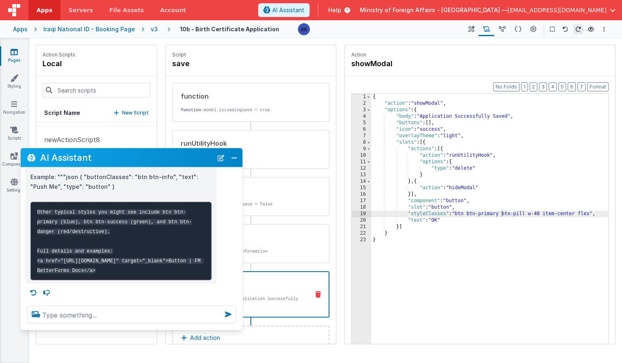
drag, startPoint x: 386, startPoint y: 86, endPoint x: 93, endPoint y: 163, distance: 302.7
click at [93, 163] on div "AI Assistant" at bounding box center [132, 157] width 222 height 19
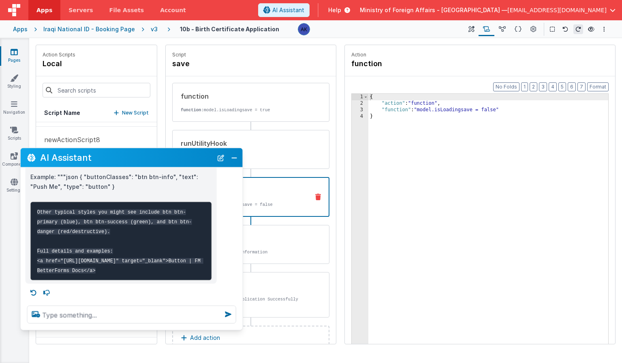
click at [273, 188] on div "function" at bounding box center [242, 191] width 122 height 10
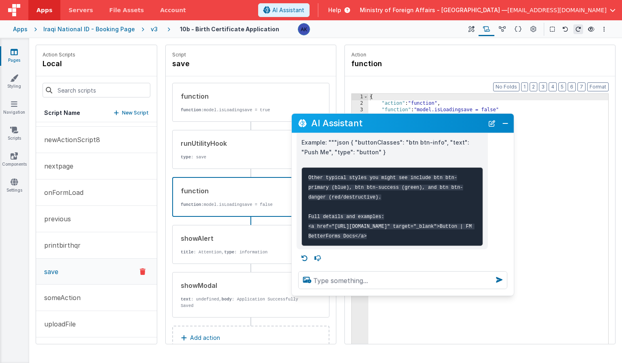
drag, startPoint x: 133, startPoint y: 159, endPoint x: 404, endPoint y: 125, distance: 273.4
click at [404, 125] on h2 "AI Assistant" at bounding box center [397, 123] width 173 height 10
click at [86, 246] on button "printbirthqr" at bounding box center [96, 245] width 121 height 26
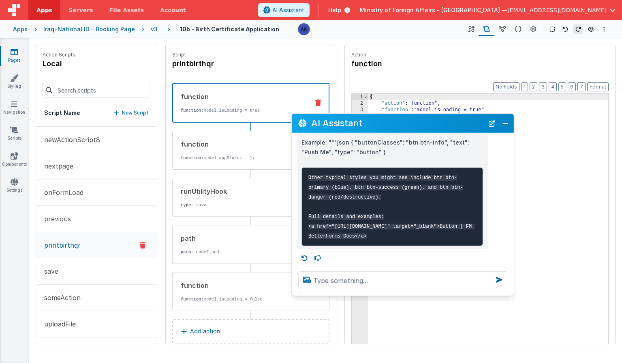
click at [375, 124] on h2 "AI Assistant" at bounding box center [397, 123] width 173 height 10
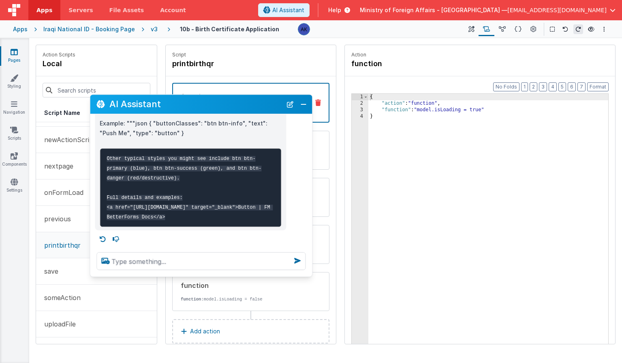
drag, startPoint x: 375, startPoint y: 124, endPoint x: 173, endPoint y: 105, distance: 202.8
click at [173, 105] on h2 "AI Assistant" at bounding box center [195, 104] width 173 height 10
click at [464, 110] on div "{ "action" : "function" , "function" : "model.isLoading = true" }" at bounding box center [489, 238] width 240 height 288
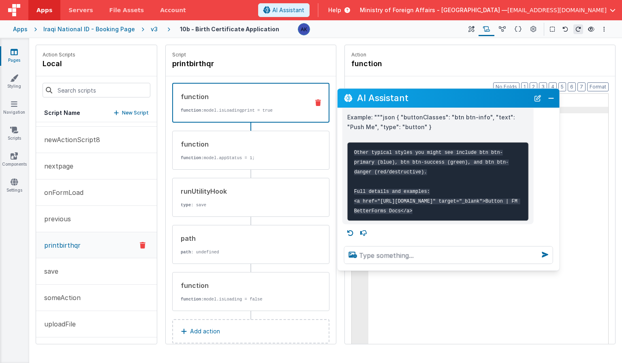
drag, startPoint x: 226, startPoint y: 101, endPoint x: 485, endPoint y: 93, distance: 259.2
click at [485, 93] on h2 "AI Assistant" at bounding box center [443, 98] width 173 height 10
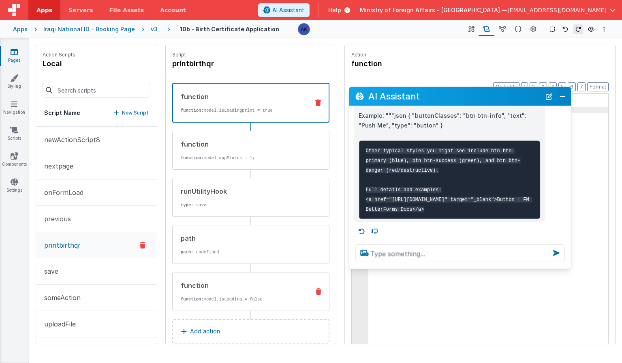
drag, startPoint x: 235, startPoint y: 285, endPoint x: 251, endPoint y: 276, distance: 18.4
click at [235, 285] on div "function" at bounding box center [242, 285] width 122 height 10
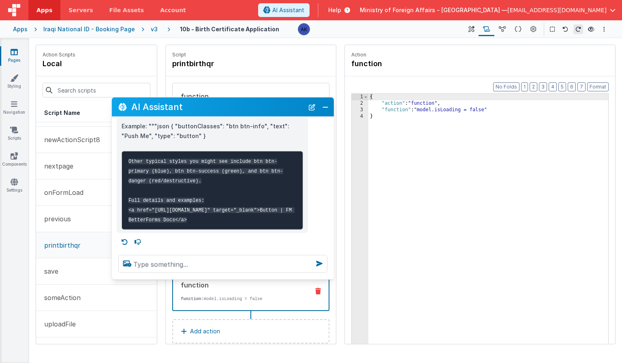
drag, startPoint x: 455, startPoint y: 94, endPoint x: 217, endPoint y: 105, distance: 237.9
click at [217, 105] on h2 "AI Assistant" at bounding box center [217, 107] width 173 height 10
click at [464, 109] on div "{ "action" : "function" , "function" : "model.isLoading = false" }" at bounding box center [489, 238] width 240 height 288
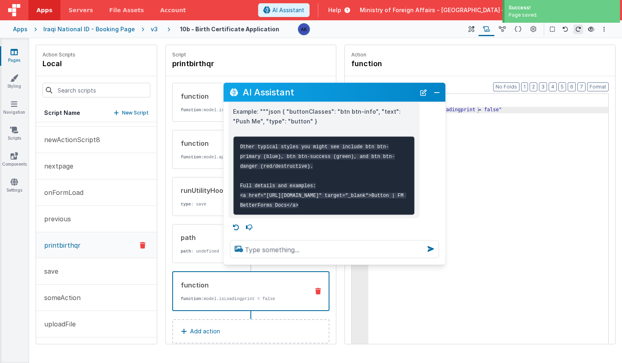
drag, startPoint x: 253, startPoint y: 109, endPoint x: 365, endPoint y: 95, distance: 112.9
click at [365, 95] on h2 "AI Assistant" at bounding box center [329, 92] width 173 height 10
click at [105, 273] on button "save" at bounding box center [96, 271] width 121 height 26
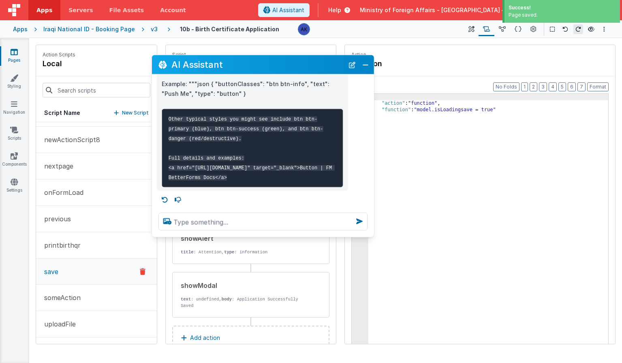
drag, startPoint x: 361, startPoint y: 90, endPoint x: 288, endPoint y: 62, distance: 77.9
click at [290, 62] on h2 "AI Assistant" at bounding box center [258, 65] width 173 height 10
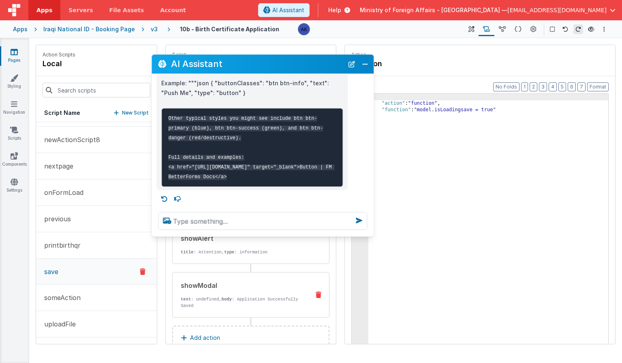
click at [267, 281] on div "showModal" at bounding box center [242, 285] width 122 height 10
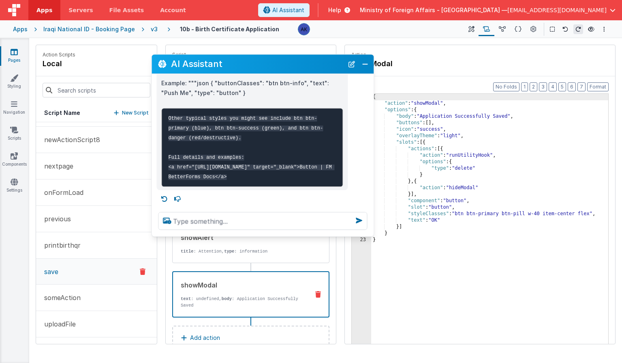
click at [459, 215] on div "{ "action" : "showModal" , "options" : { "body" : "Application Successfully Sav…" at bounding box center [489, 238] width 237 height 288
paste textarea
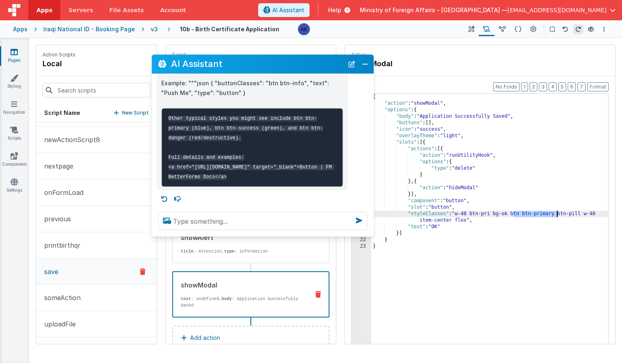
drag, startPoint x: 513, startPoint y: 213, endPoint x: 558, endPoint y: 216, distance: 45.1
click at [558, 216] on div "{ "action" : "showModal" , "options" : { "body" : "Application Successfully Sav…" at bounding box center [489, 238] width 237 height 288
click at [564, 214] on div "{ "action" : "showModal" , "options" : { "body" : "Application Successfully Sav…" at bounding box center [489, 238] width 237 height 288
click at [422, 216] on div "{ "action" : "showModal" , "options" : { "body" : "Application Successfully Sav…" at bounding box center [489, 238] width 237 height 288
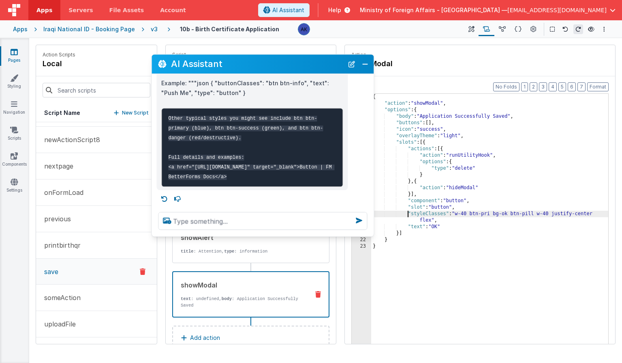
click at [409, 215] on div "{ "action" : "showModal" , "options" : { "body" : "Application Successfully Sav…" at bounding box center [489, 238] width 237 height 288
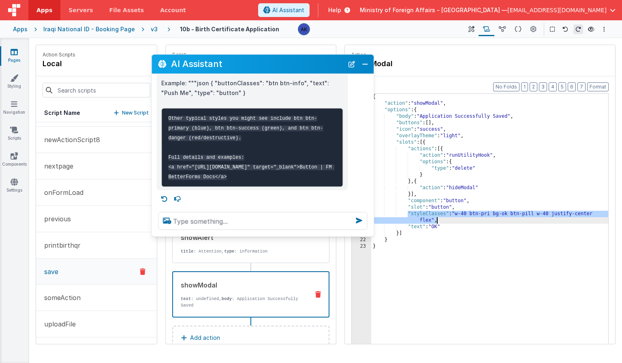
drag, startPoint x: 409, startPoint y: 215, endPoint x: 456, endPoint y: 221, distance: 47.5
click at [456, 221] on div "{ "action" : "showModal" , "options" : { "body" : "Application Successfully Sav…" at bounding box center [489, 238] width 237 height 288
click at [239, 217] on textarea at bounding box center [262, 221] width 209 height 18
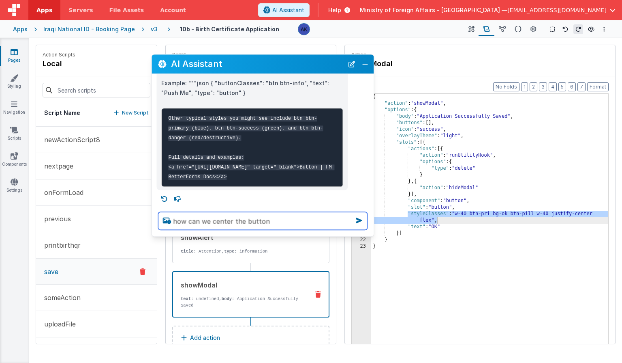
paste textarea ""styleClasses": "w-40 btn-pri bg-ok btn-pill w-40 justify-center flex","
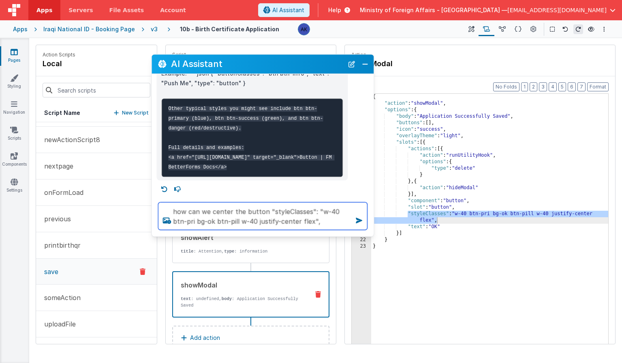
type textarea "how can we center the button "styleClasses": "w-40 btn-pri bg-ok btn-pill w-40 …"
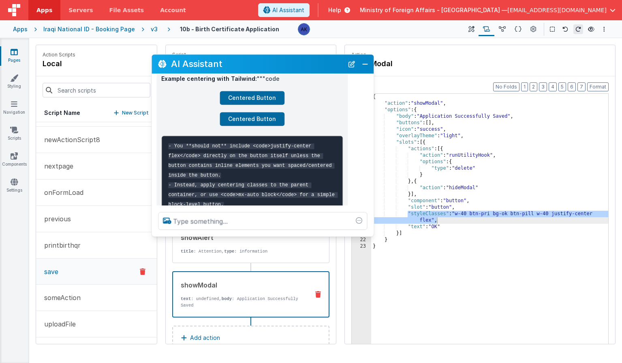
scroll to position [1092, 0]
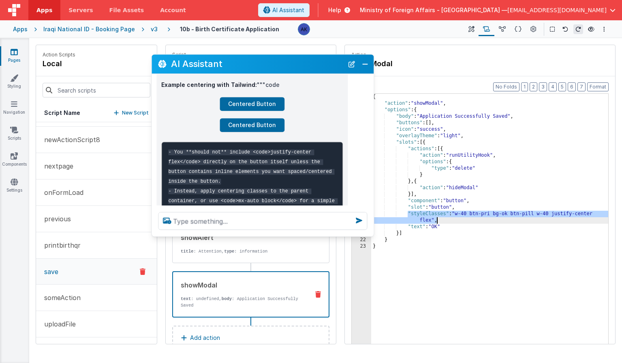
click at [551, 217] on div "{ "action" : "showModal" , "options" : { "body" : "Application Successfully Sav…" at bounding box center [489, 238] width 237 height 288
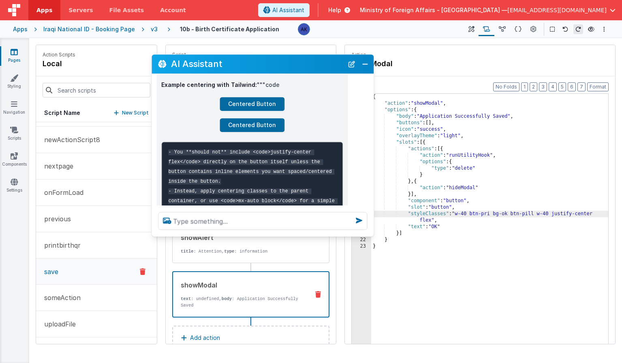
click at [556, 214] on div "{ "action" : "showModal" , "options" : { "body" : "Application Successfully Sav…" at bounding box center [489, 238] width 237 height 288
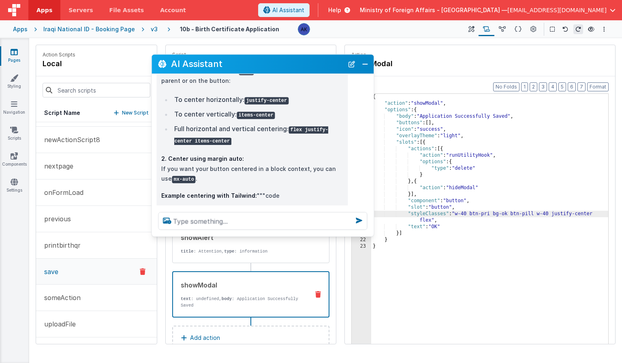
scroll to position [1040, 0]
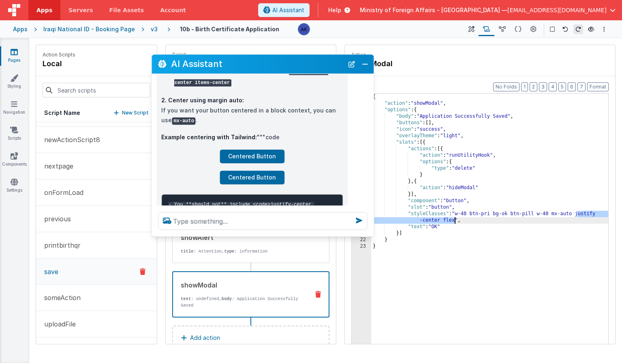
drag, startPoint x: 578, startPoint y: 215, endPoint x: 455, endPoint y: 219, distance: 123.0
click at [455, 219] on div "{ "action" : "showModal" , "options" : { "body" : "Application Successfully Sav…" at bounding box center [489, 238] width 237 height 288
drag, startPoint x: 575, startPoint y: 215, endPoint x: 455, endPoint y: 220, distance: 120.5
click at [455, 220] on div "{ "action" : "showModal" , "options" : { "body" : "Application Successfully Sav…" at bounding box center [489, 238] width 237 height 288
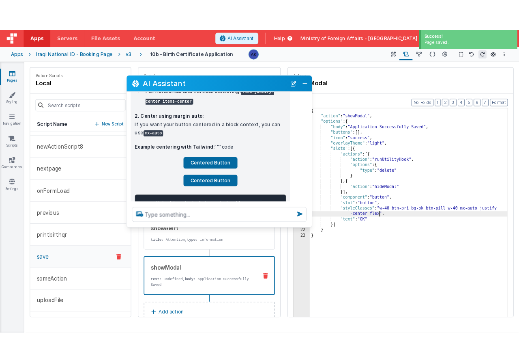
scroll to position [1036, 0]
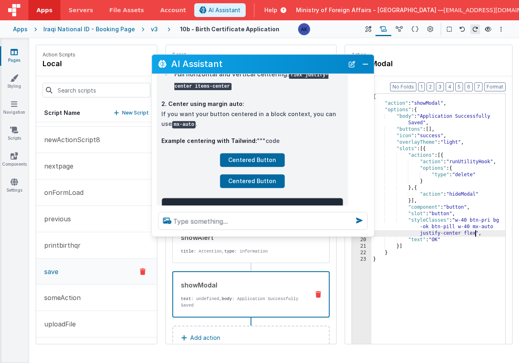
click at [416, 117] on div "{ "action" : "showModal" , "options" : { "body" : "Application Successfully Sav…" at bounding box center [438, 238] width 134 height 288
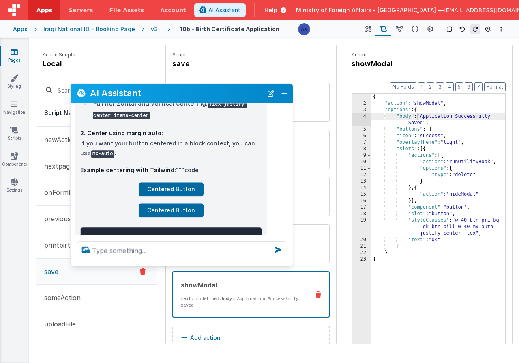
drag, startPoint x: 299, startPoint y: 69, endPoint x: 218, endPoint y: 99, distance: 86.2
click at [218, 99] on div "AI Assistant" at bounding box center [182, 93] width 222 height 19
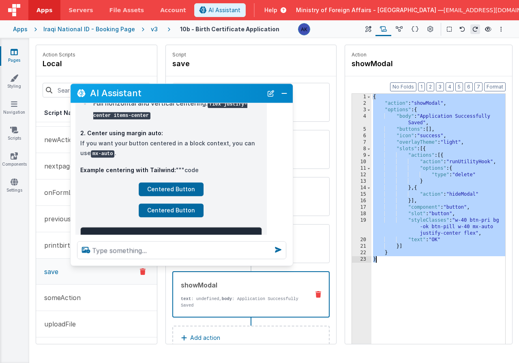
drag, startPoint x: 373, startPoint y: 97, endPoint x: 414, endPoint y: 268, distance: 176.3
click at [414, 268] on div "{ "action" : "showModal" , "options" : { "body" : "Application Successfully Sav…" at bounding box center [438, 238] width 134 height 288
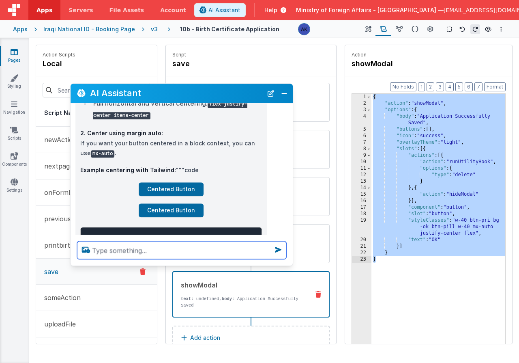
click at [161, 245] on textarea at bounding box center [181, 250] width 209 height 18
paste textarea "{ "action": "showModal", "options": { "body": "Application Successfully Saved",…"
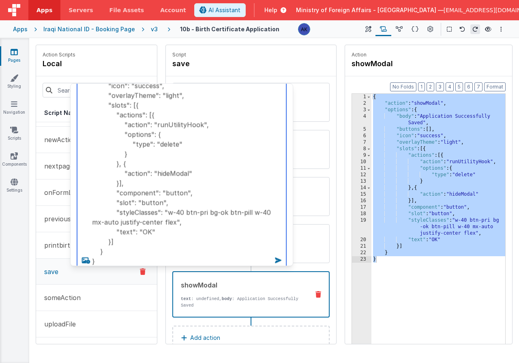
type textarea "how can size this modal to be half the size: { "action": "showModal", "options"…"
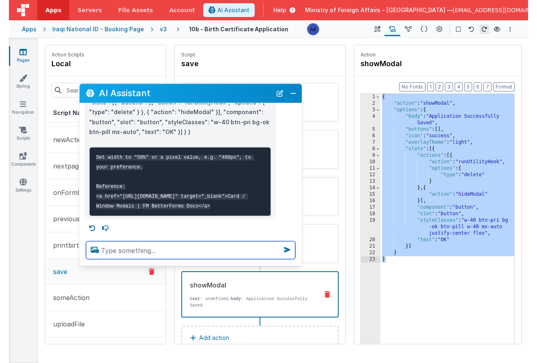
scroll to position [1504, 0]
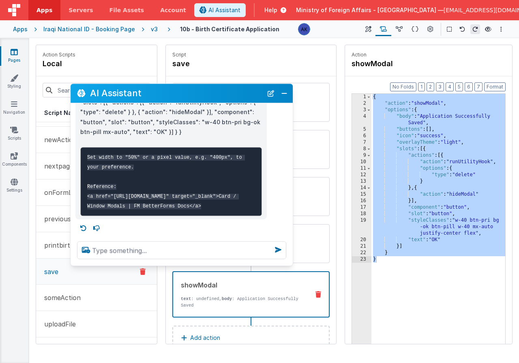
click at [423, 130] on div "{ "action" : "showModal" , "options" : { "body" : "Application Successfully Sav…" at bounding box center [438, 238] width 134 height 288
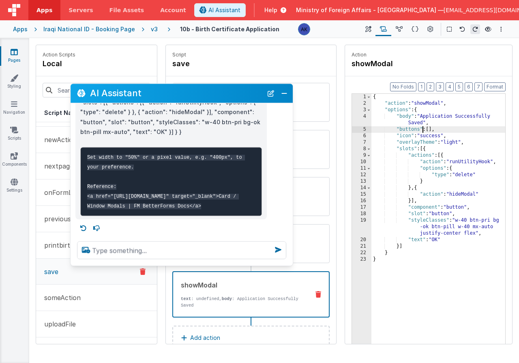
click at [424, 124] on div "{ "action" : "showModal" , "options" : { "body" : "Application Successfully Sav…" at bounding box center [438, 238] width 134 height 288
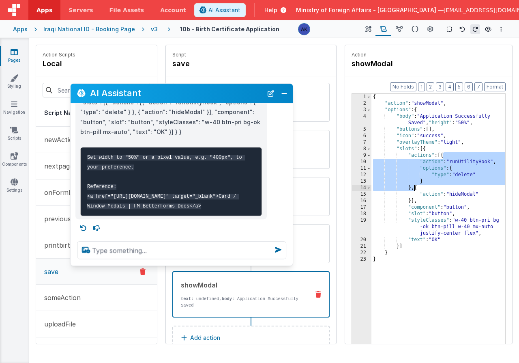
drag, startPoint x: 444, startPoint y: 155, endPoint x: 414, endPoint y: 188, distance: 44.2
click at [414, 188] on div "{ "action" : "showModal" , "options" : { "body" : "Application Successfully Sav…" at bounding box center [438, 238] width 134 height 288
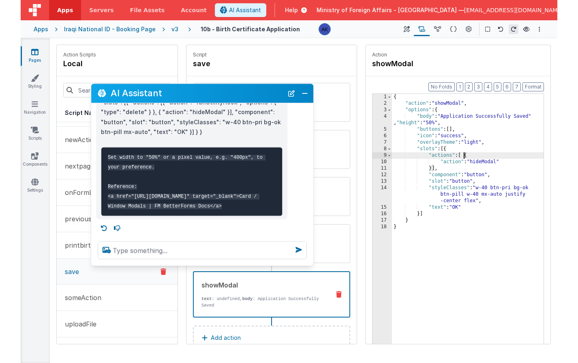
scroll to position [1617, 0]
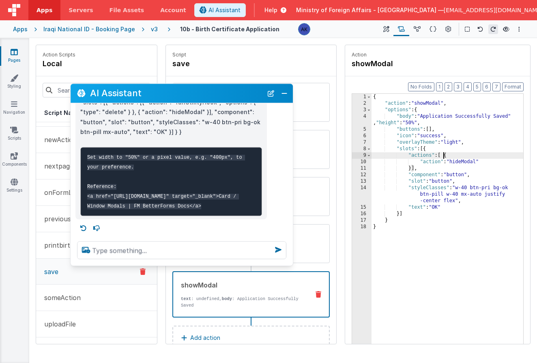
click at [451, 122] on div "{ "action" : "showModal" , "options" : { "body" : "Application Successfully Sav…" at bounding box center [447, 238] width 152 height 288
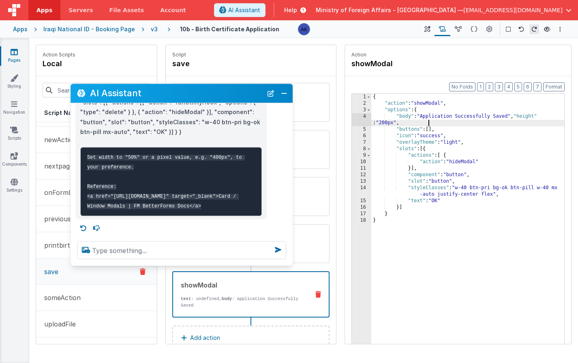
scroll to position [21, 0]
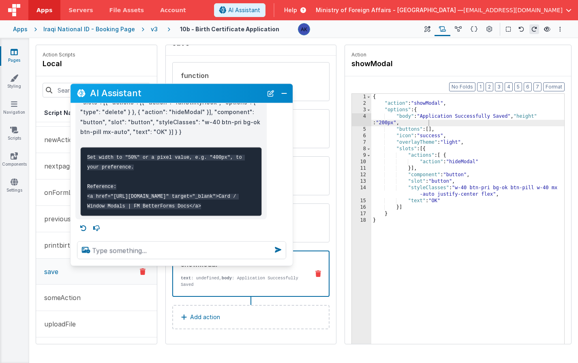
click at [217, 315] on p "Add action" at bounding box center [205, 317] width 30 height 10
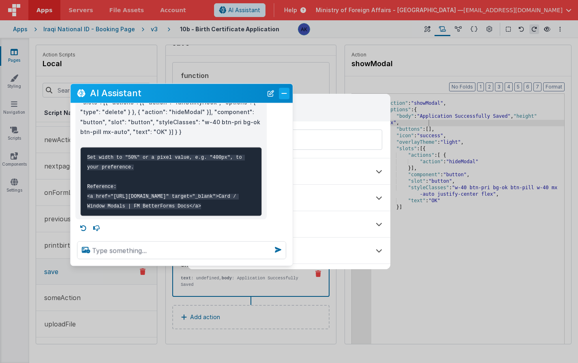
click at [281, 92] on button "Close" at bounding box center [284, 93] width 11 height 11
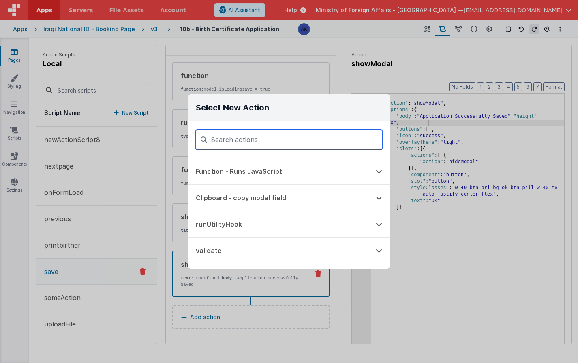
click at [259, 135] on input at bounding box center [289, 139] width 187 height 20
type input "wai"
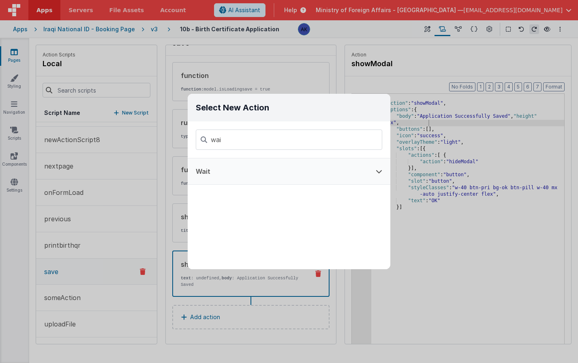
click at [257, 174] on button "Wait" at bounding box center [278, 171] width 180 height 26
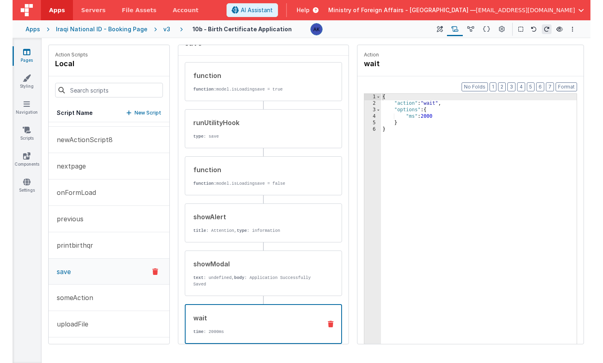
scroll to position [68, 0]
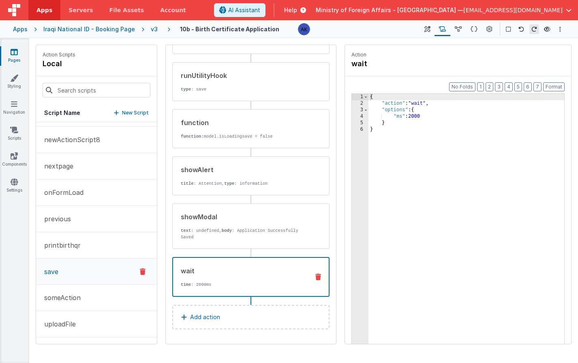
click at [212, 309] on button "Add action" at bounding box center [250, 317] width 157 height 24
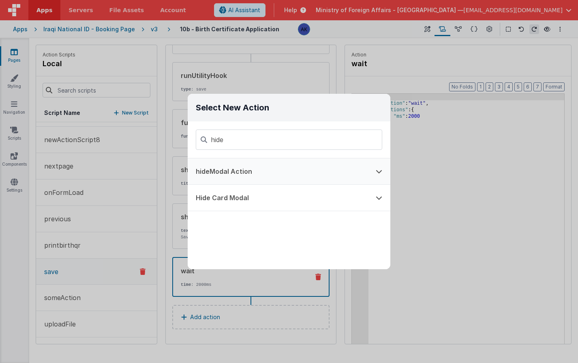
type input "hide"
click at [259, 174] on button "hideModal Action" at bounding box center [278, 171] width 180 height 26
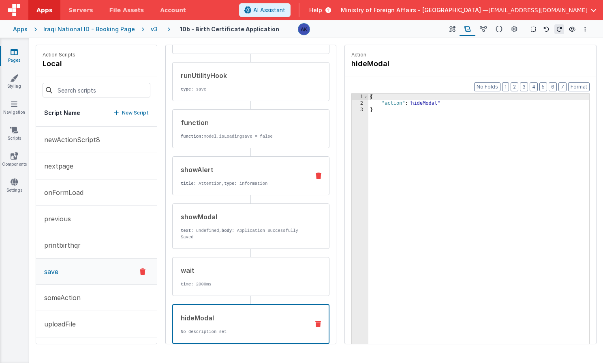
click at [268, 177] on div "showAlert title : Attention, type : information" at bounding box center [238, 176] width 131 height 22
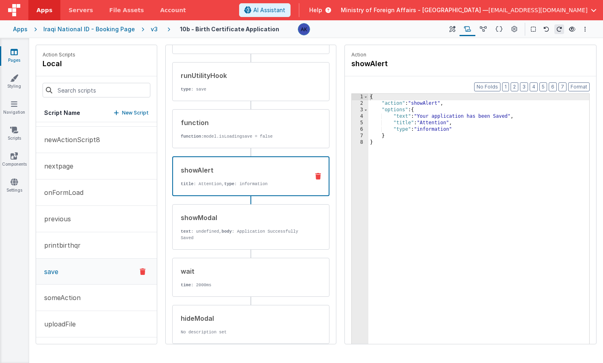
click at [315, 174] on icon at bounding box center [318, 176] width 6 height 6
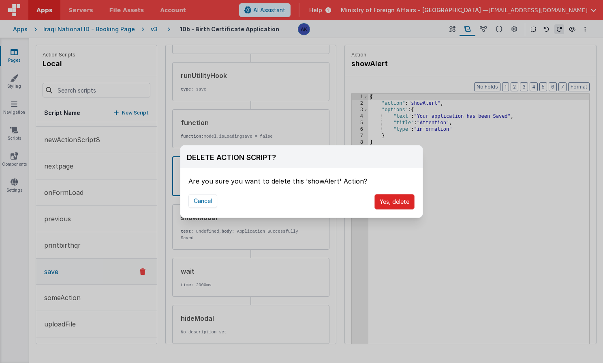
click at [414, 201] on button "Yes, delete" at bounding box center [395, 201] width 40 height 15
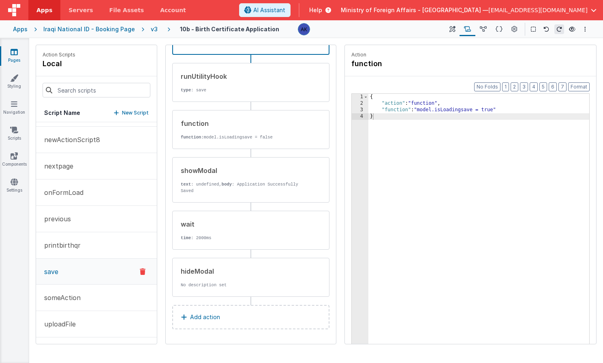
scroll to position [67, 0]
click at [115, 241] on button "printbirthqr" at bounding box center [96, 245] width 121 height 26
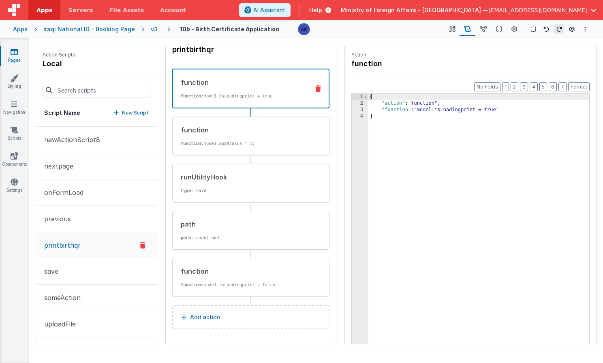
scroll to position [14, 0]
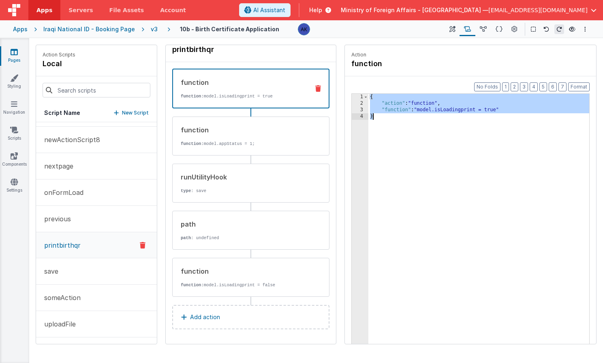
drag, startPoint x: 371, startPoint y: 97, endPoint x: 384, endPoint y: 121, distance: 27.8
click at [384, 121] on div "{ "action" : "function" , "function" : "model.isLoadingprint = true" }" at bounding box center [479, 238] width 221 height 288
click at [90, 219] on button "previous" at bounding box center [96, 219] width 121 height 26
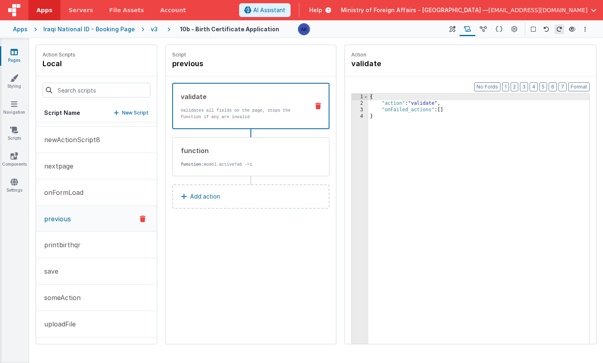
scroll to position [0, 0]
click at [319, 107] on icon at bounding box center [318, 106] width 6 height 6
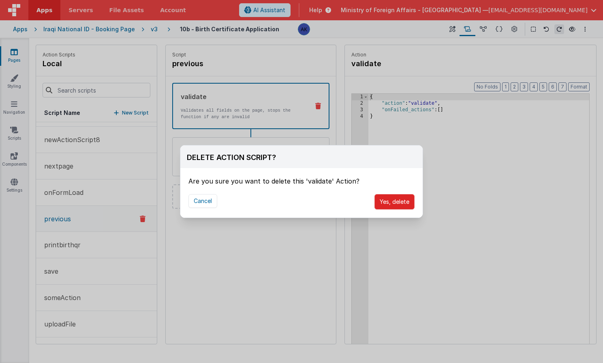
click at [395, 200] on button "Yes, delete" at bounding box center [395, 201] width 40 height 15
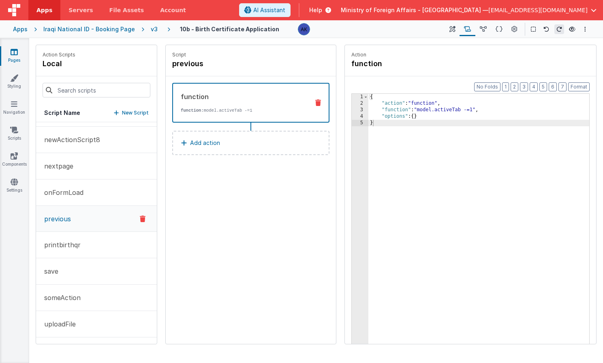
click at [217, 142] on p "Add action" at bounding box center [205, 143] width 30 height 10
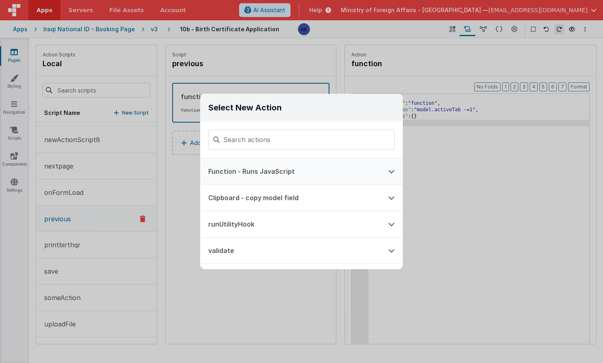
click at [244, 168] on button "Function - Runs JavaScript" at bounding box center [290, 171] width 180 height 26
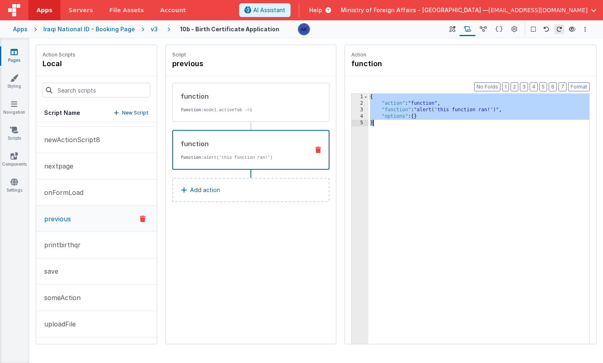
drag, startPoint x: 371, startPoint y: 98, endPoint x: 405, endPoint y: 142, distance: 55.9
click at [405, 142] on div "{ "action" : "function" , "function" : "alert('this function ran!')" , "options…" at bounding box center [479, 238] width 221 height 288
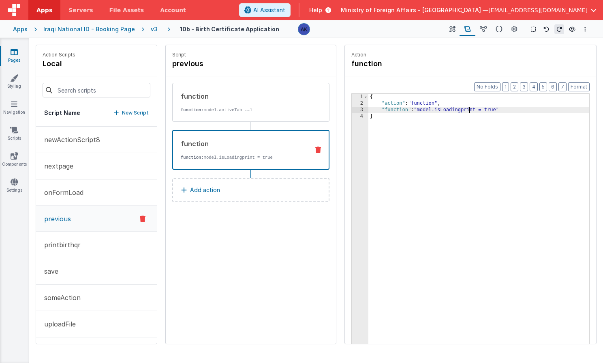
click at [470, 110] on div "{ "action" : "function" , "function" : "model.isLoadingprint = true" }" at bounding box center [479, 238] width 221 height 288
click at [239, 242] on div "Script previous function function: model.activeTab -=1 function function: model…" at bounding box center [251, 194] width 170 height 298
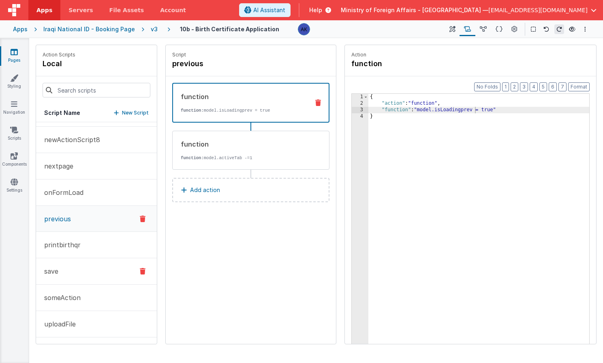
click at [86, 267] on button "save" at bounding box center [96, 271] width 121 height 26
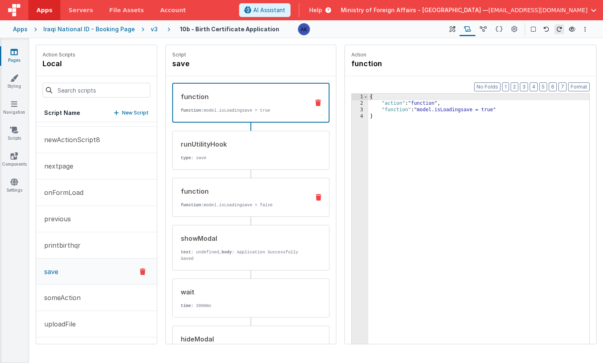
click at [244, 205] on p "function: model.isLoadingsave = false" at bounding box center [242, 205] width 122 height 6
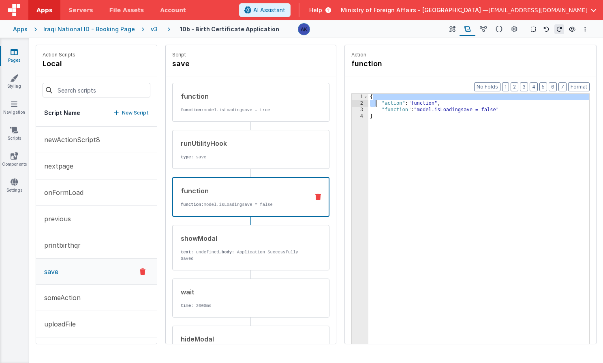
drag, startPoint x: 372, startPoint y: 97, endPoint x: 377, endPoint y: 102, distance: 6.9
click at [377, 102] on div "{ "action" : "function" , "function" : "model.isLoadingsave = false" }" at bounding box center [479, 238] width 221 height 288
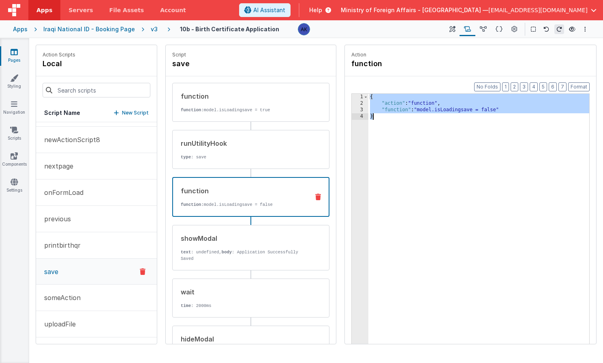
drag, startPoint x: 370, startPoint y: 97, endPoint x: 390, endPoint y: 143, distance: 50.5
click at [390, 143] on div "{ "action" : "function" , "function" : "model.isLoadingsave = false" }" at bounding box center [479, 238] width 221 height 288
click at [101, 212] on button "previous" at bounding box center [96, 219] width 121 height 26
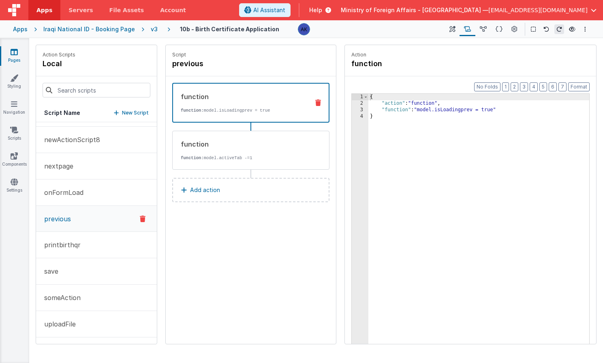
click at [201, 187] on p "Add action" at bounding box center [205, 190] width 30 height 10
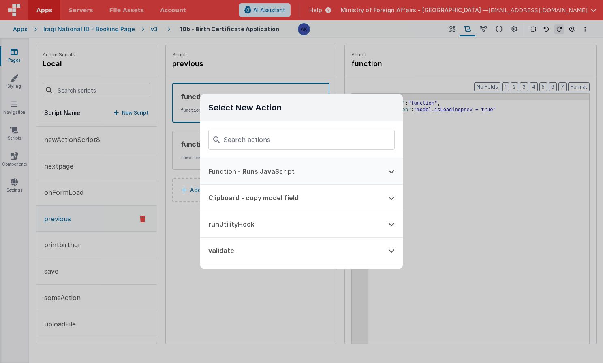
click at [258, 173] on button "Function - Runs JavaScript" at bounding box center [290, 171] width 180 height 26
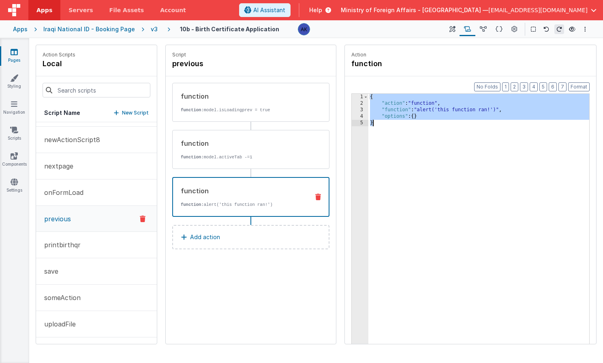
drag, startPoint x: 371, startPoint y: 98, endPoint x: 410, endPoint y: 137, distance: 55.6
click at [410, 137] on div "{ "action" : "function" , "function" : "alert('this function ran!')" , "options…" at bounding box center [479, 238] width 221 height 288
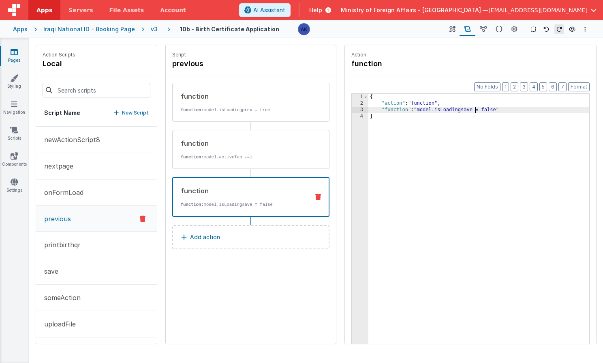
click at [474, 109] on div "{ "action" : "function" , "function" : "model.isLoadingsave = false" }" at bounding box center [479, 238] width 221 height 288
click at [78, 166] on button "nextpage" at bounding box center [96, 166] width 121 height 26
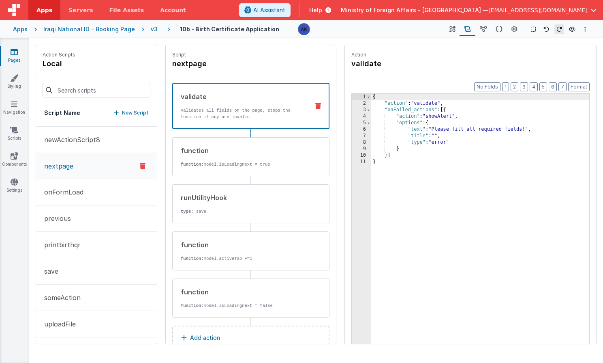
click at [152, 32] on div "v3" at bounding box center [156, 29] width 10 height 8
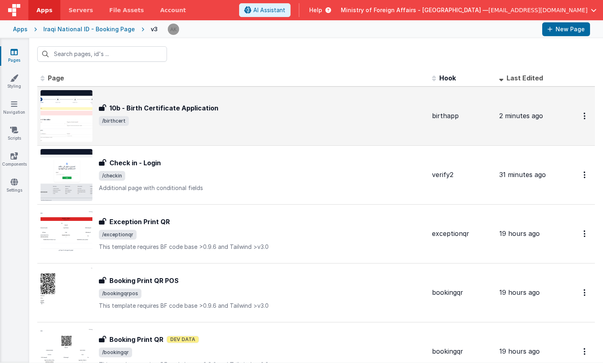
click at [80, 115] on img at bounding box center [67, 116] width 52 height 52
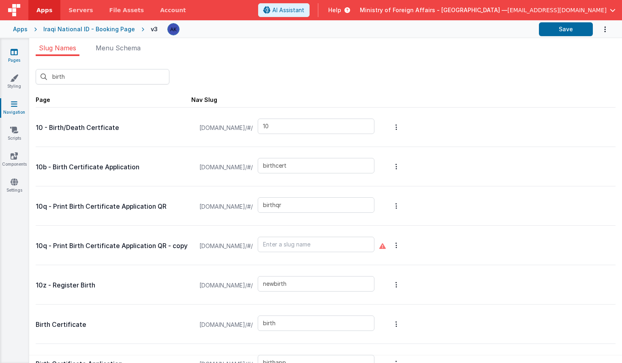
click at [22, 55] on link "Pages" at bounding box center [14, 56] width 29 height 16
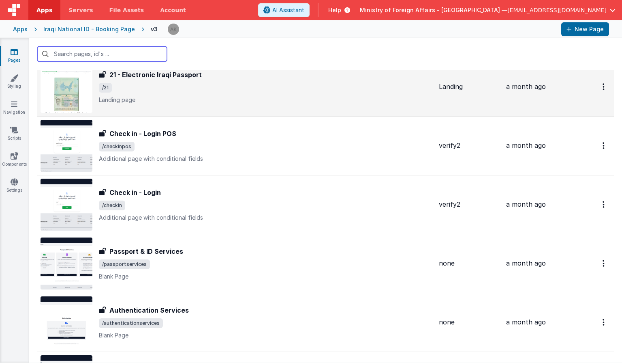
scroll to position [1150, 0]
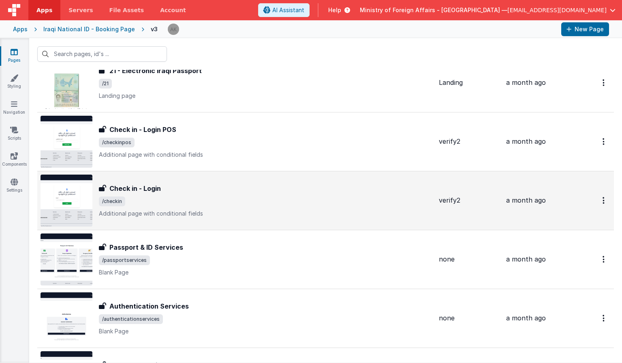
click at [62, 185] on img at bounding box center [67, 200] width 52 height 52
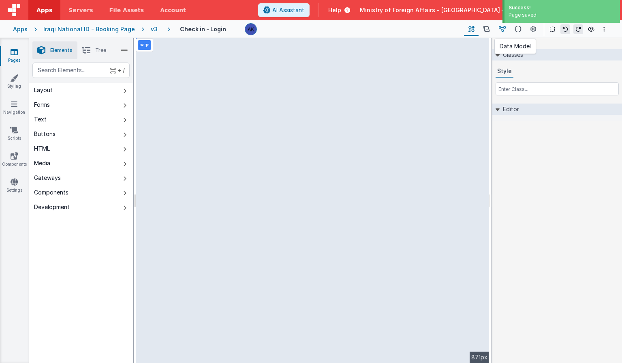
click at [502, 27] on icon at bounding box center [502, 29] width 7 height 9
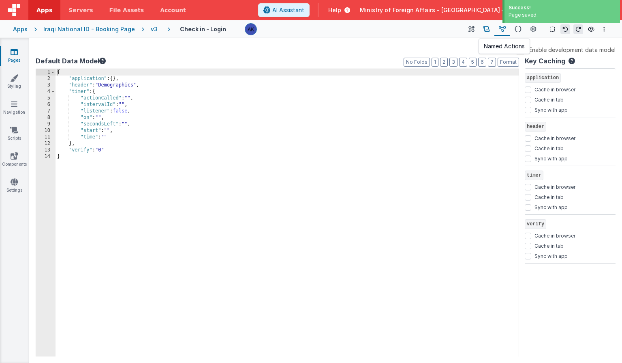
click at [487, 28] on icon at bounding box center [486, 29] width 7 height 9
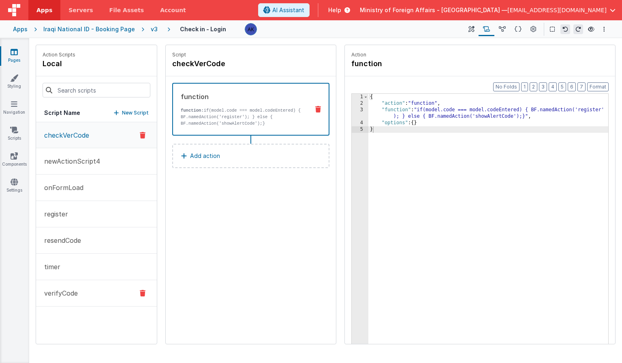
click at [83, 295] on button "verifyCode" at bounding box center [96, 293] width 121 height 26
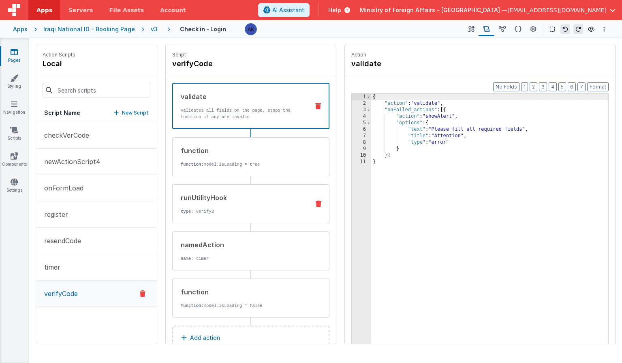
scroll to position [21, 0]
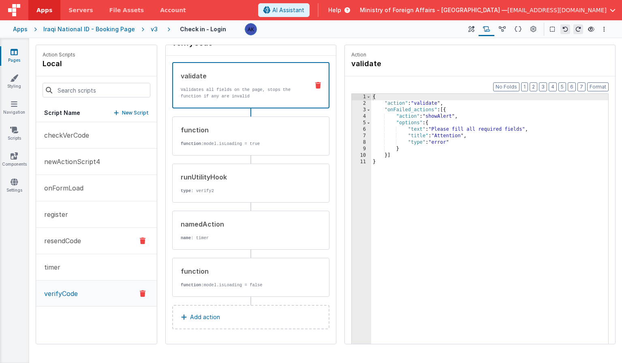
click at [93, 244] on button "resendCode" at bounding box center [96, 240] width 121 height 26
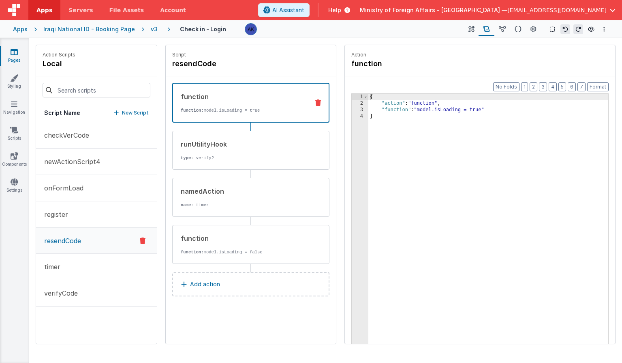
scroll to position [0, 0]
click at [92, 217] on button "register" at bounding box center [96, 214] width 121 height 26
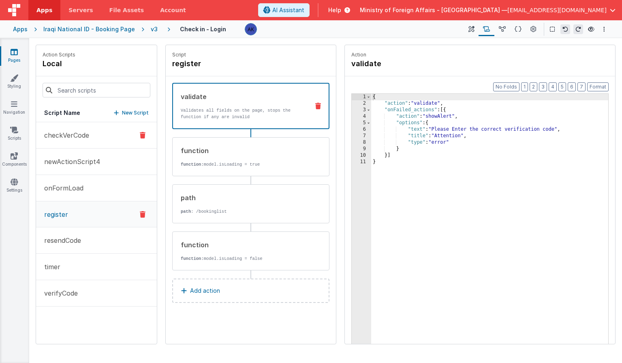
click at [106, 138] on button "checkVerCode" at bounding box center [96, 135] width 121 height 26
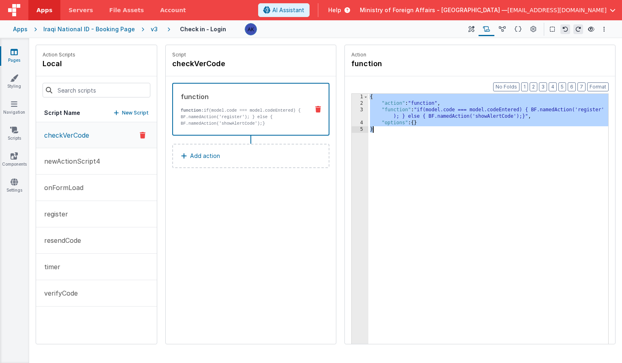
drag, startPoint x: 371, startPoint y: 98, endPoint x: 431, endPoint y: 130, distance: 68.4
click at [431, 130] on div "{ "action" : "function" , "function" : "if(model.code === model.codeEntered) { …" at bounding box center [489, 238] width 240 height 288
click at [75, 205] on button "register" at bounding box center [96, 214] width 121 height 26
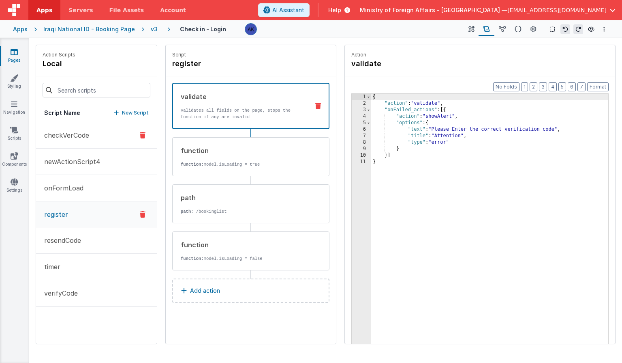
click at [74, 136] on p "checkVerCode" at bounding box center [64, 135] width 50 height 10
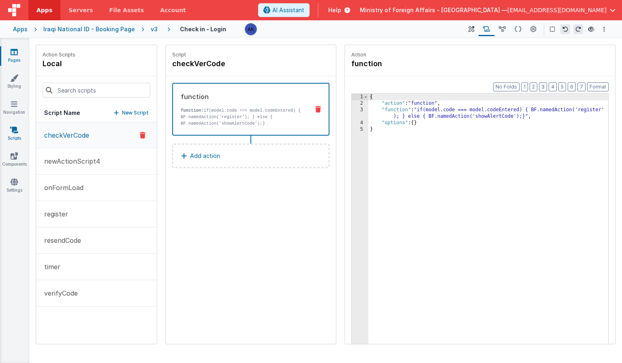
click at [17, 131] on icon at bounding box center [14, 130] width 8 height 8
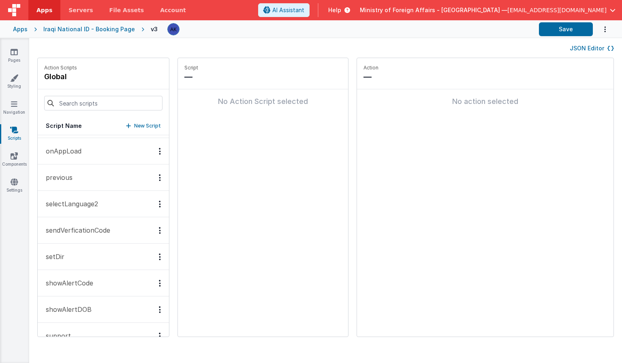
scroll to position [121, 0]
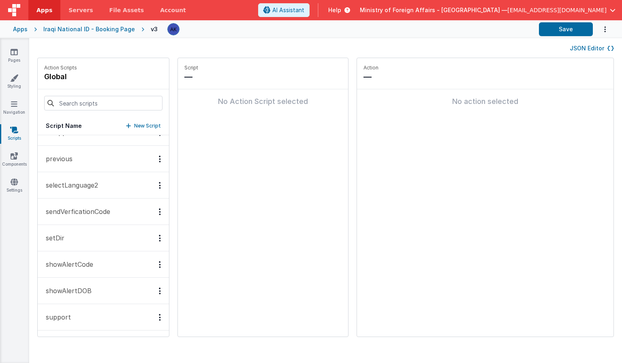
click at [79, 257] on button "showAlertCode" at bounding box center [103, 264] width 131 height 26
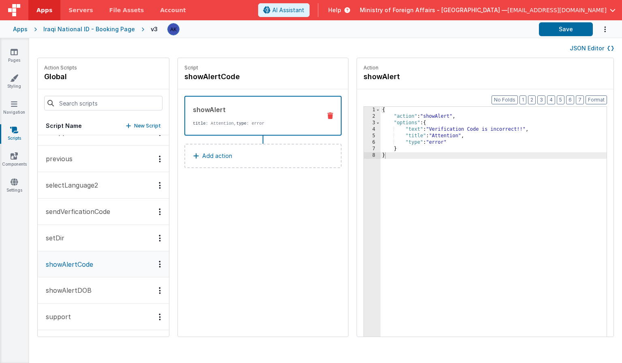
click at [85, 296] on button "showAlertDOB" at bounding box center [103, 290] width 131 height 26
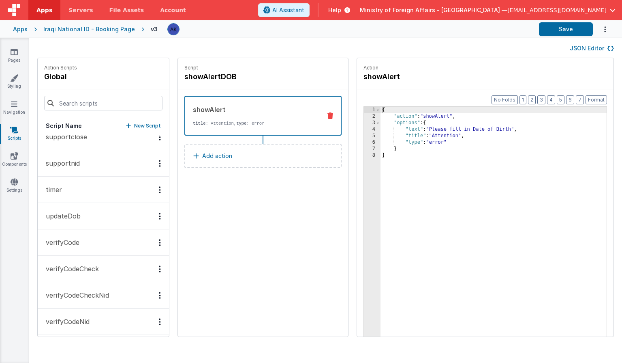
scroll to position [332, 0]
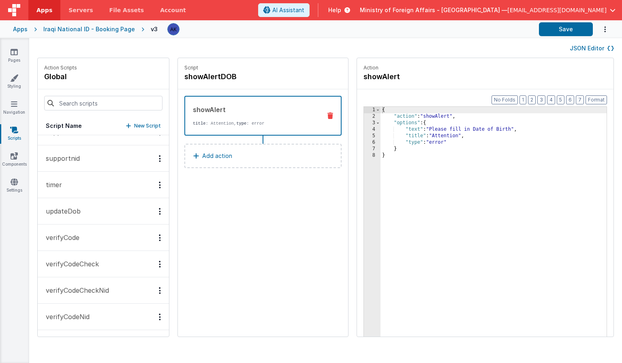
click at [90, 236] on button "verifyCode" at bounding box center [103, 237] width 131 height 26
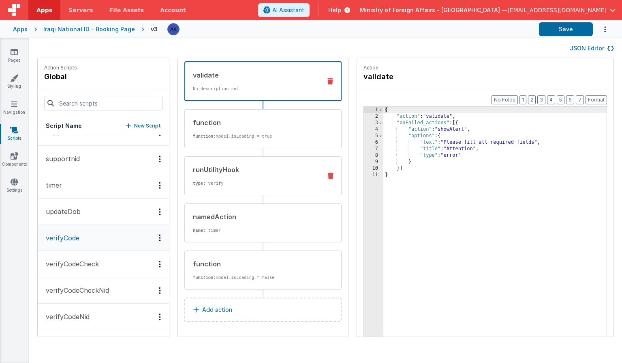
scroll to position [0, 0]
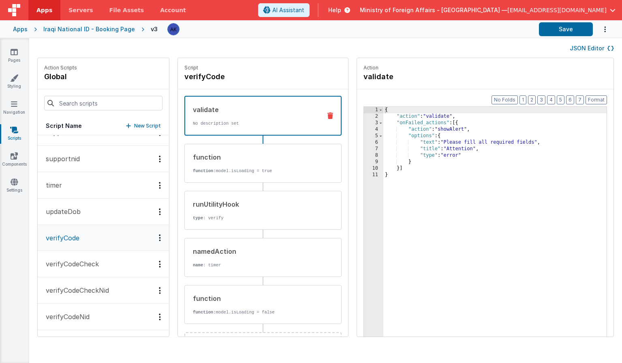
click at [97, 263] on p "verifyCodeCheck" at bounding box center [70, 264] width 58 height 10
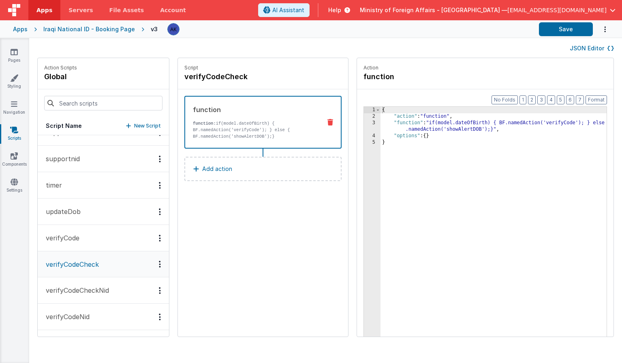
click at [96, 244] on button "verifyCode" at bounding box center [103, 238] width 131 height 26
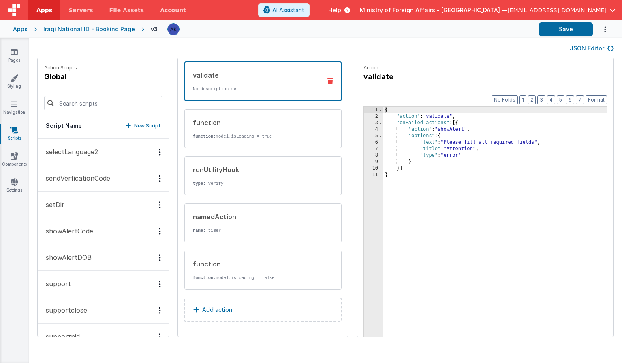
scroll to position [148, 0]
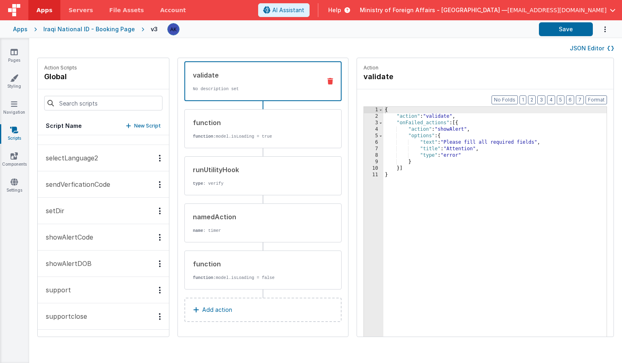
click at [91, 239] on p "showAlertCode" at bounding box center [67, 237] width 52 height 10
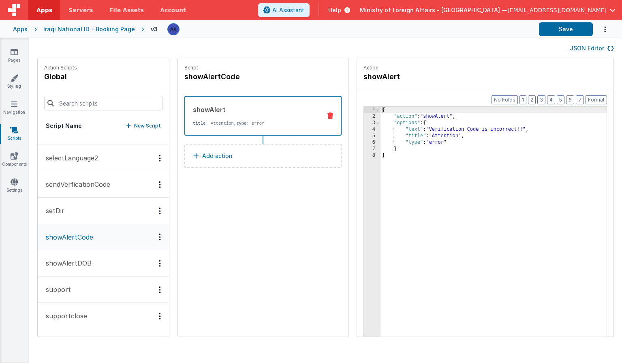
scroll to position [0, 0]
click at [97, 184] on p "sendVerficationCode" at bounding box center [75, 184] width 69 height 10
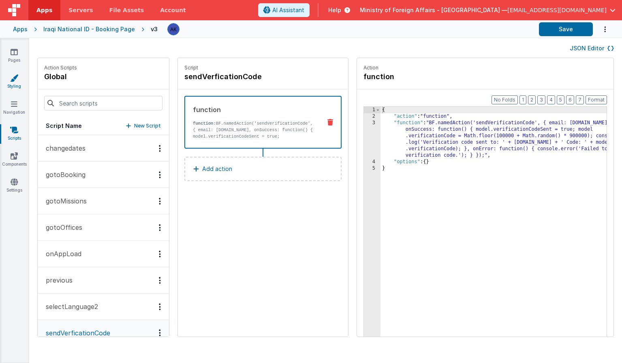
click at [19, 84] on link "Styling" at bounding box center [14, 82] width 29 height 16
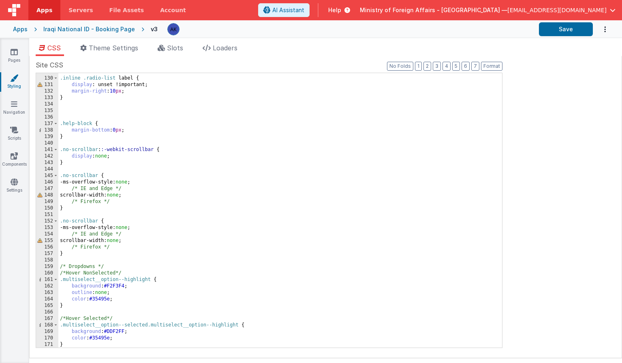
scroll to position [757, 0]
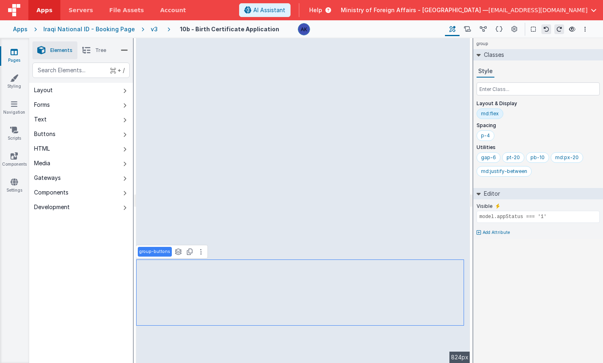
type input "model.appStatus !== '1'"
